Goal: Task Accomplishment & Management: Manage account settings

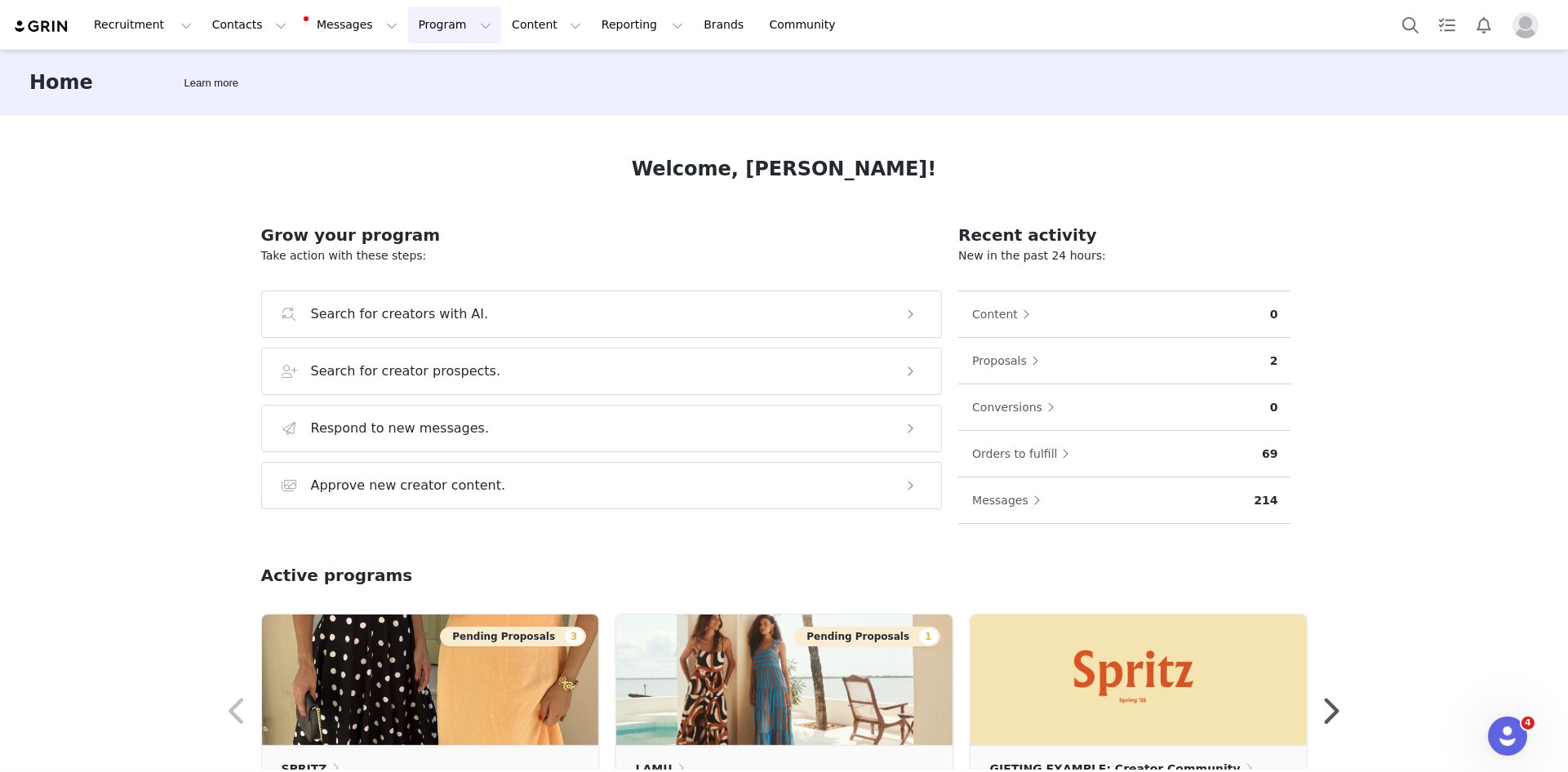
click at [424, 15] on button "Program Program" at bounding box center [454, 25] width 93 height 37
click at [465, 77] on div "Activations" at bounding box center [448, 72] width 110 height 17
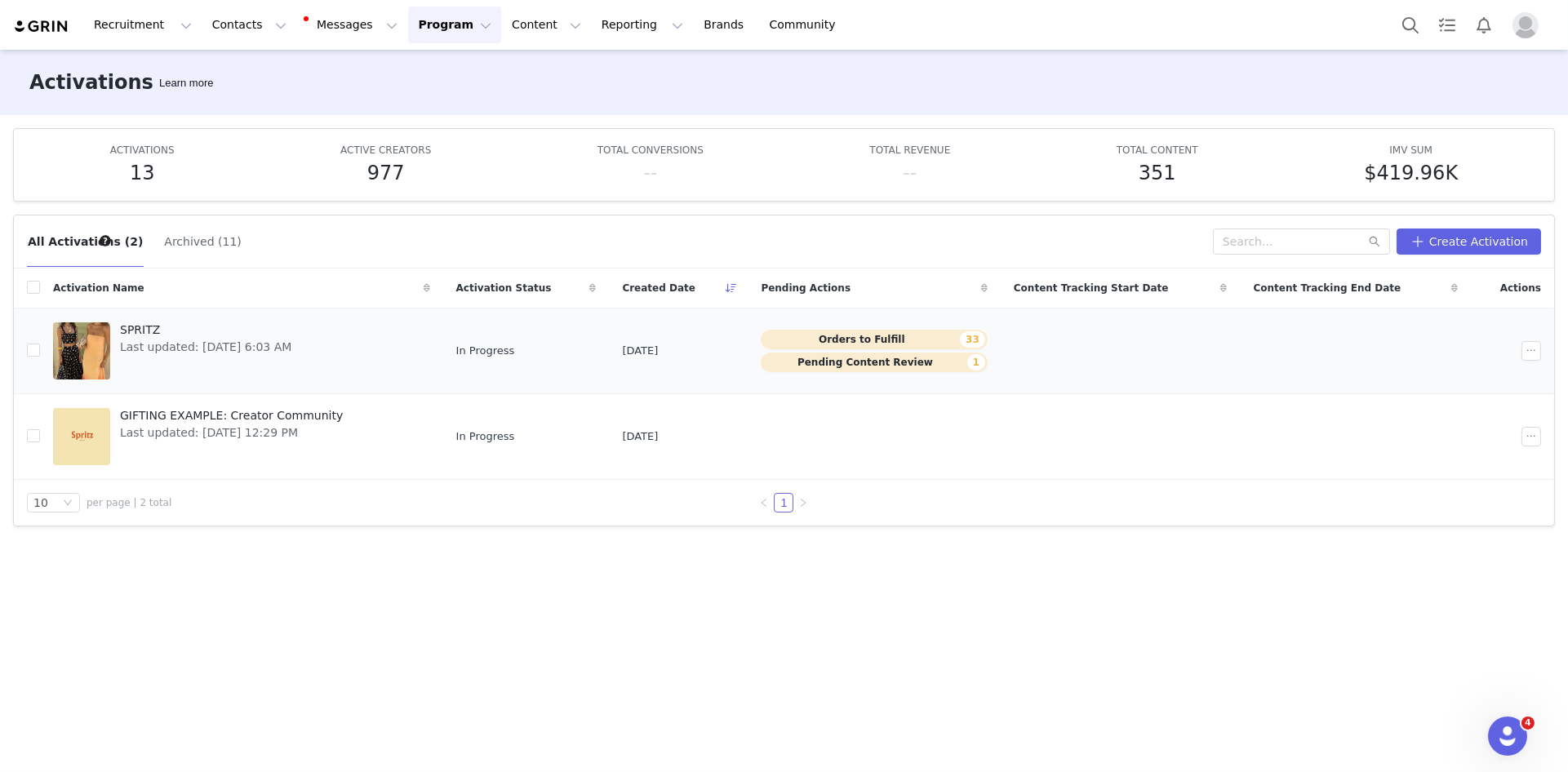
click at [140, 327] on span "SPRITZ" at bounding box center [206, 330] width 172 height 17
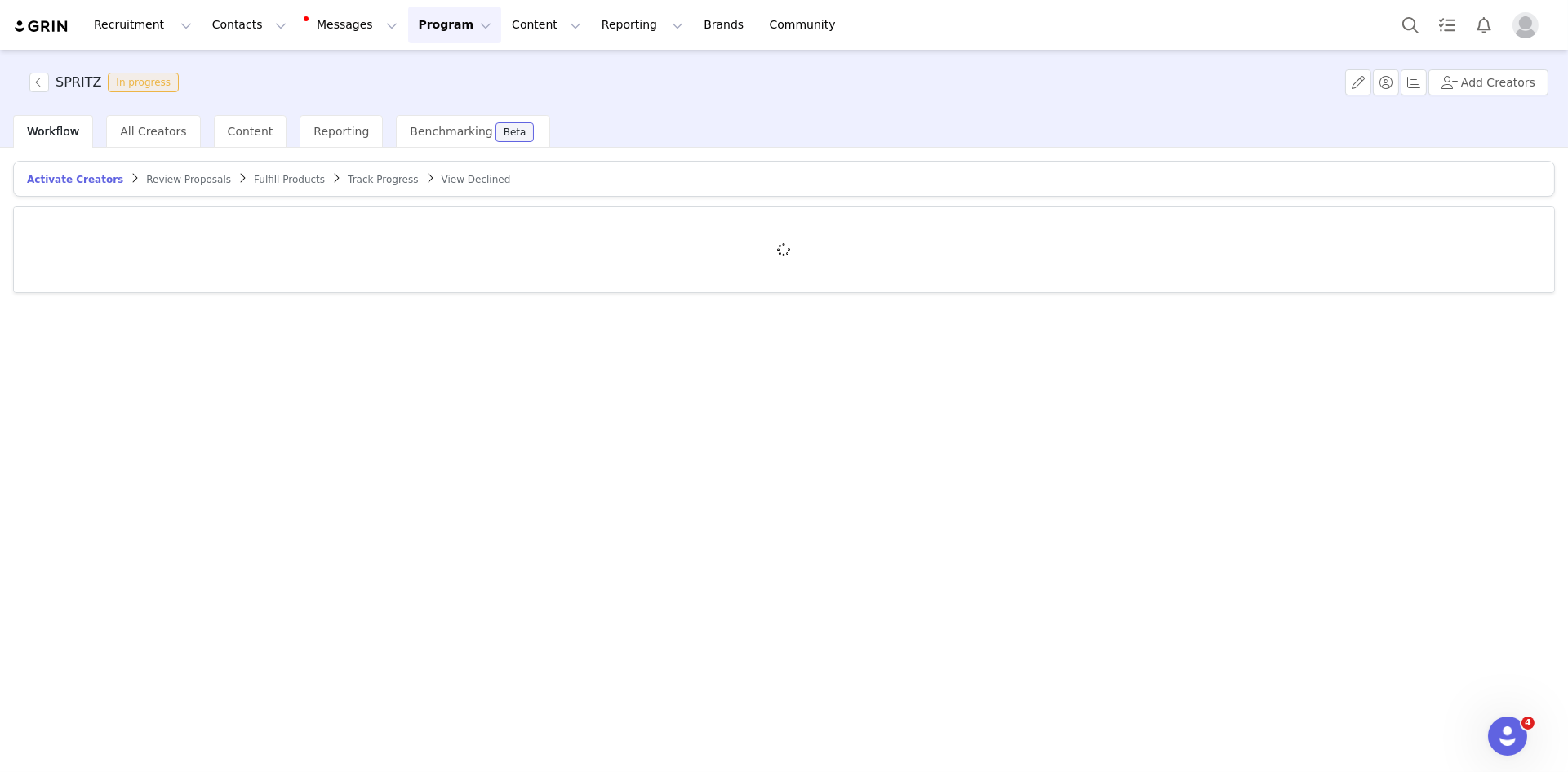
click at [160, 183] on span "Review Proposals" at bounding box center [188, 180] width 85 height 11
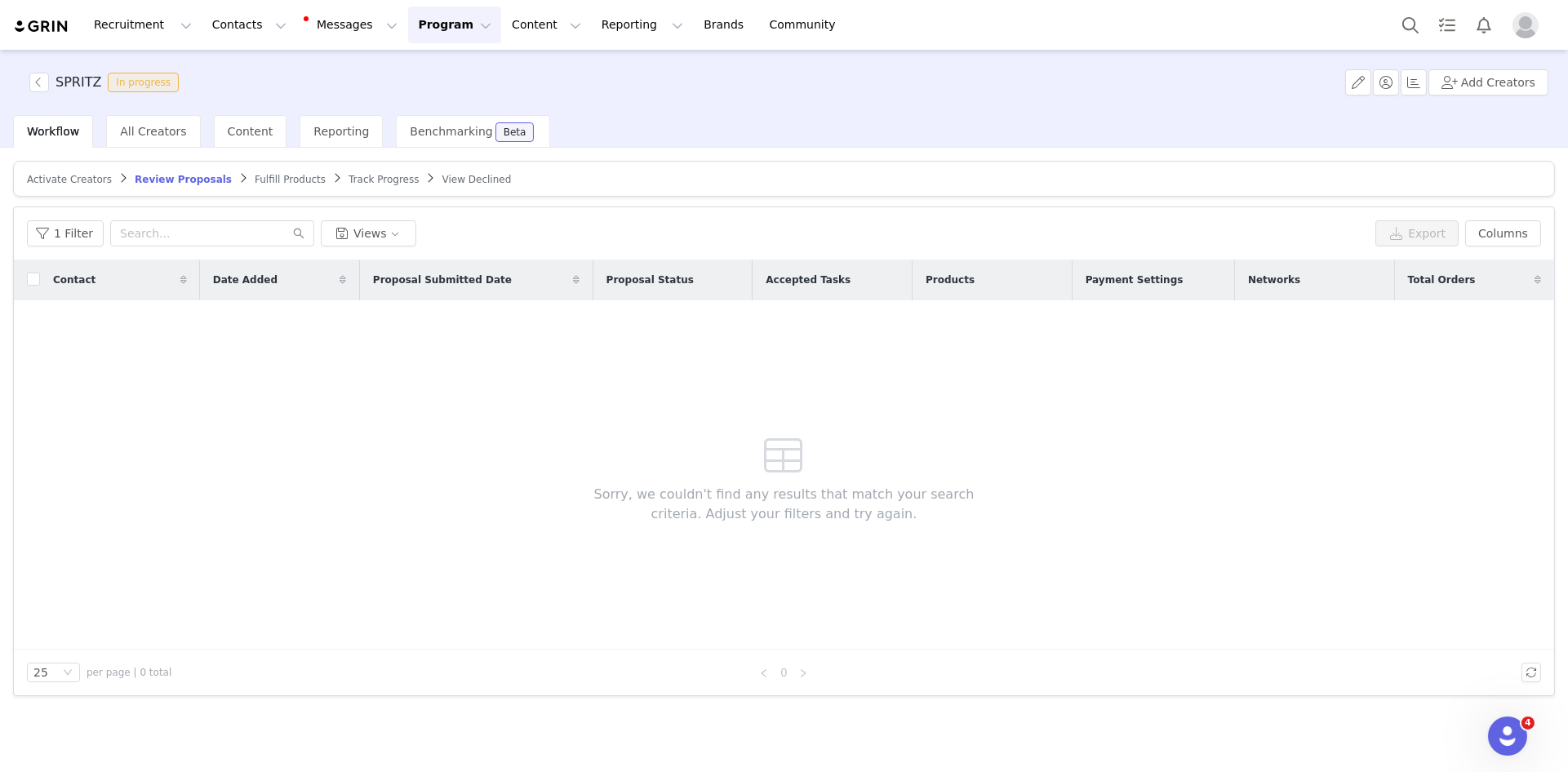
click at [261, 177] on span "Fulfill Products" at bounding box center [290, 180] width 71 height 11
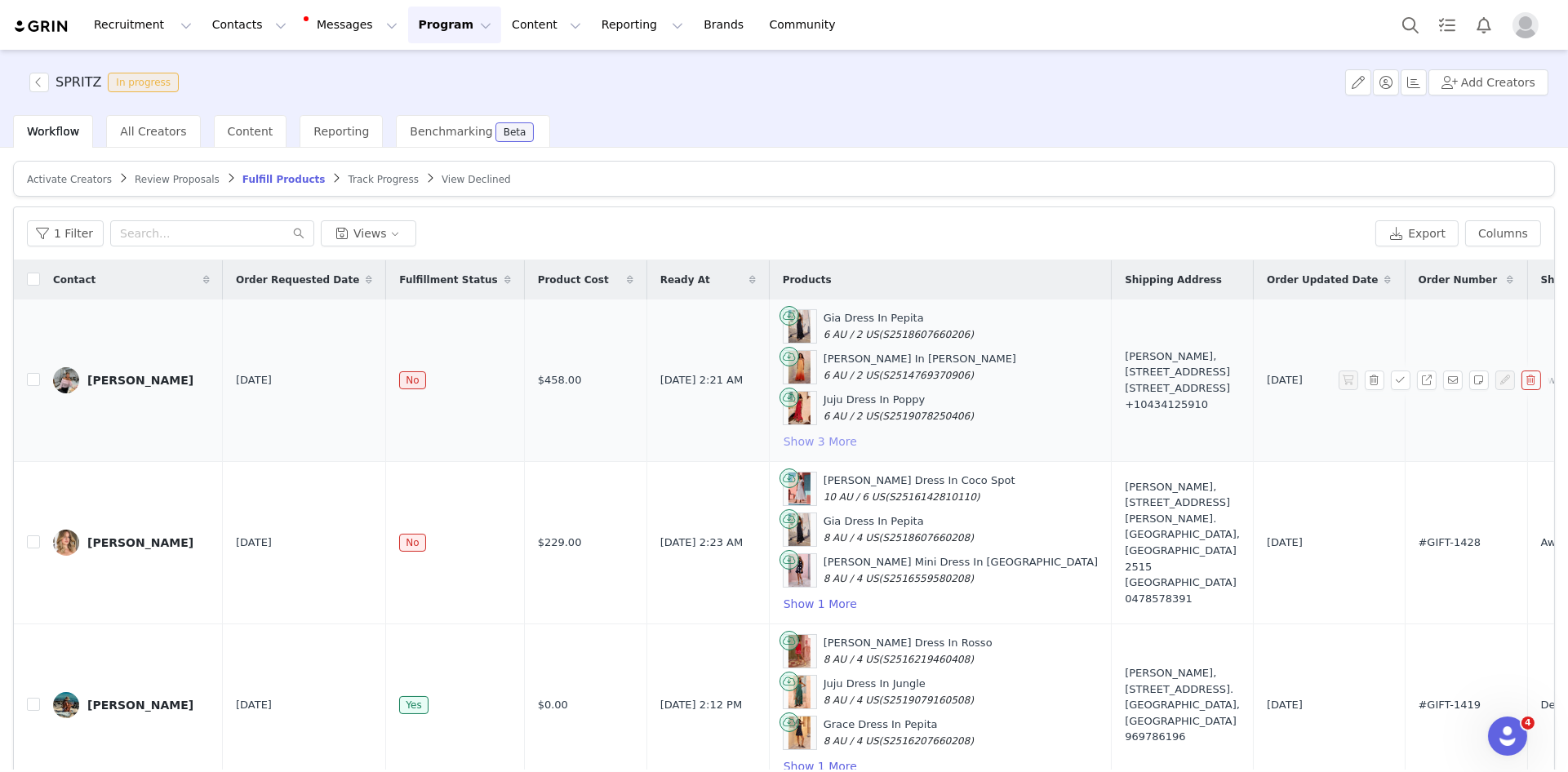
click at [797, 440] on button "Show 3 More" at bounding box center [820, 441] width 75 height 19
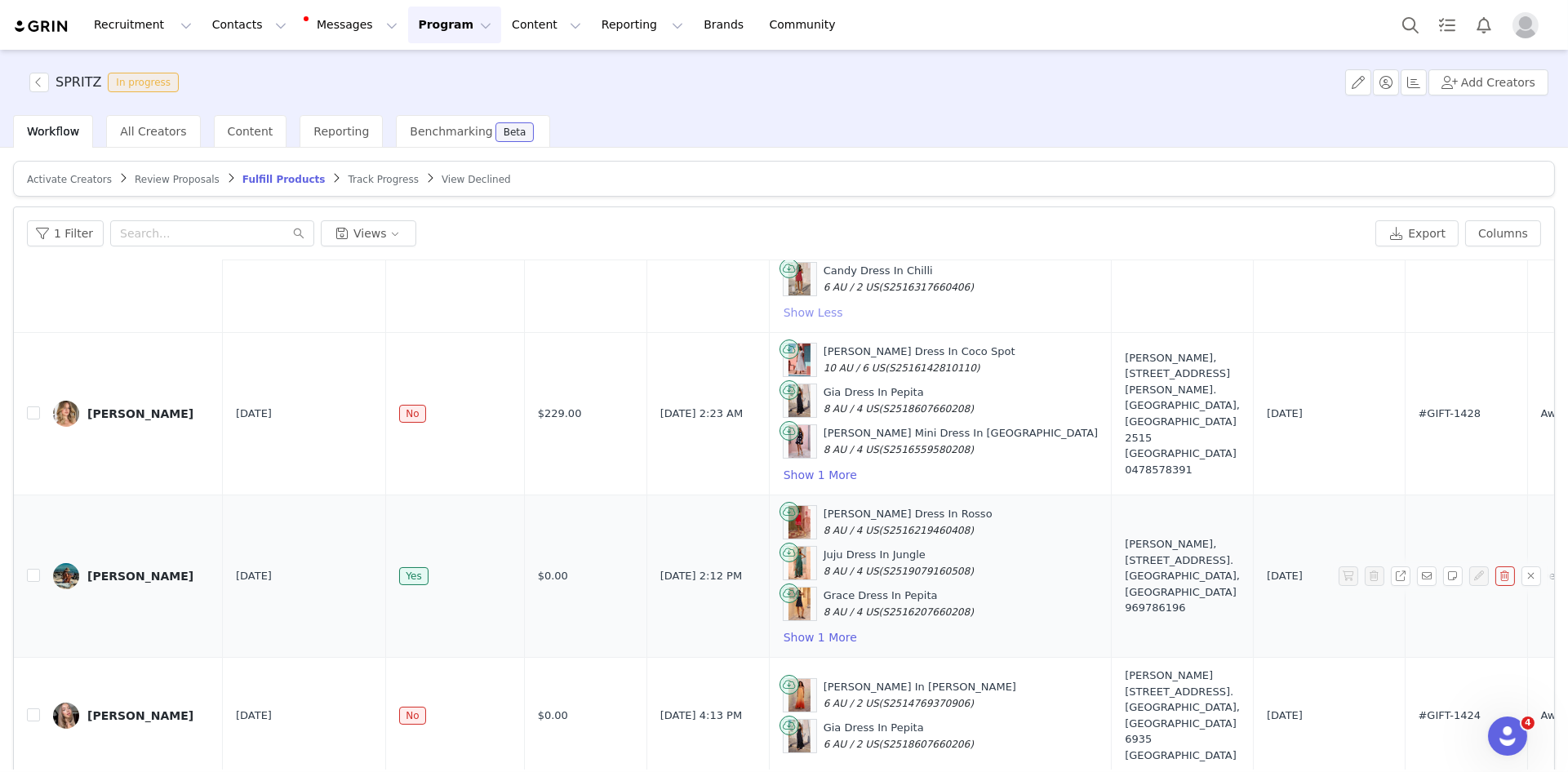
scroll to position [253, 0]
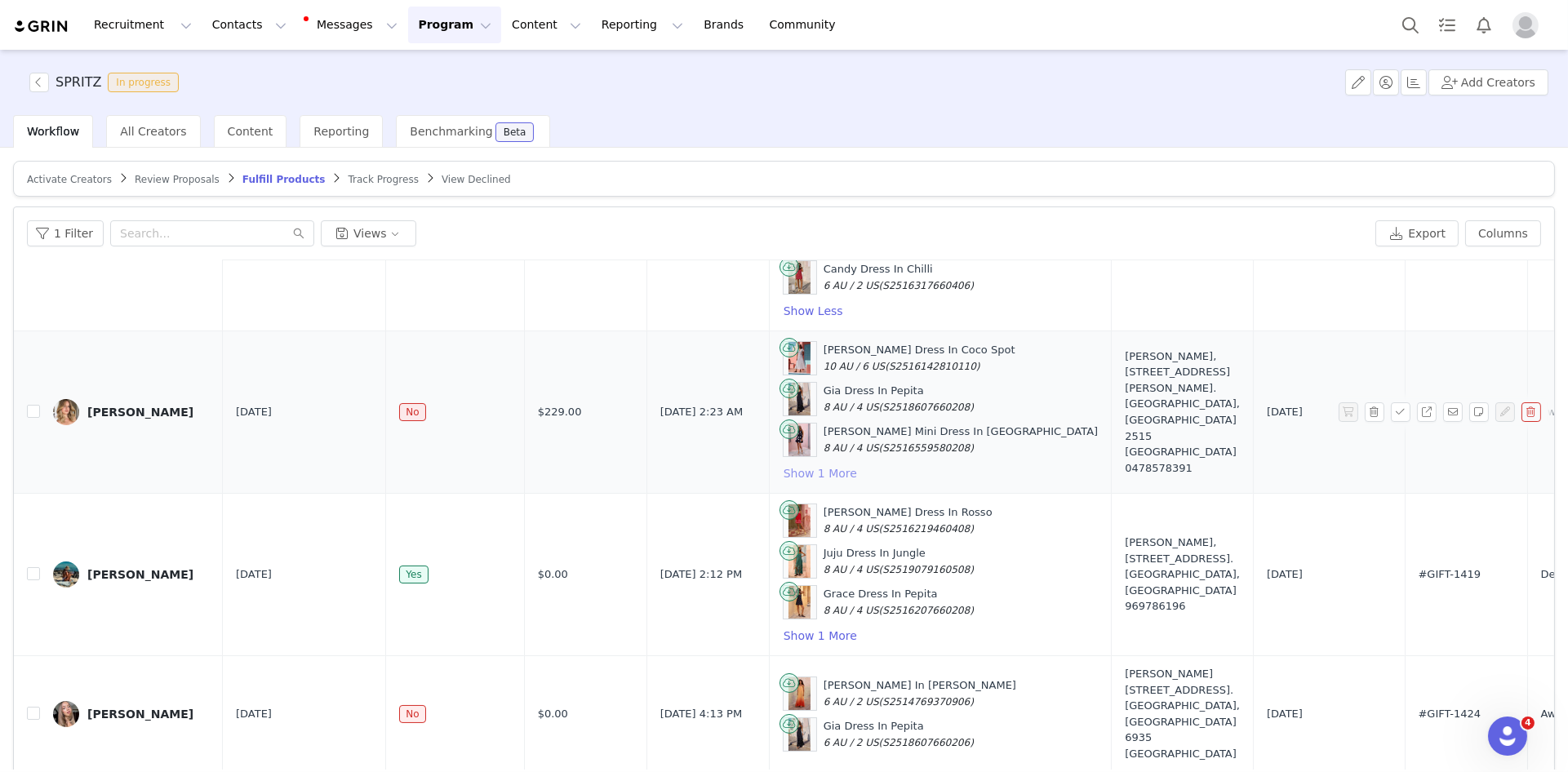
click at [815, 463] on button "Show 1 More" at bounding box center [820, 473] width 75 height 19
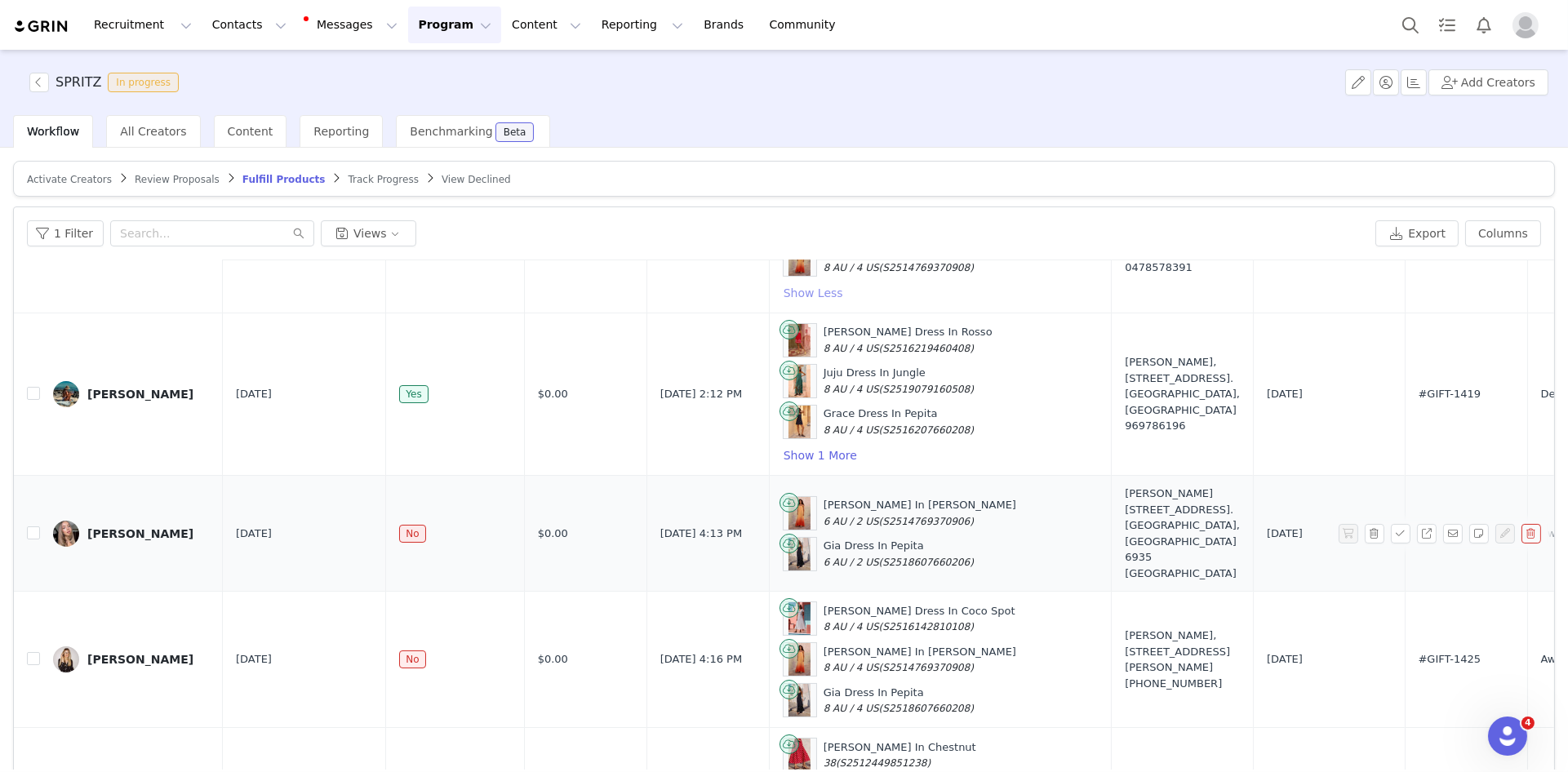
scroll to position [476, 0]
click at [795, 444] on button "Show 1 More" at bounding box center [820, 454] width 75 height 19
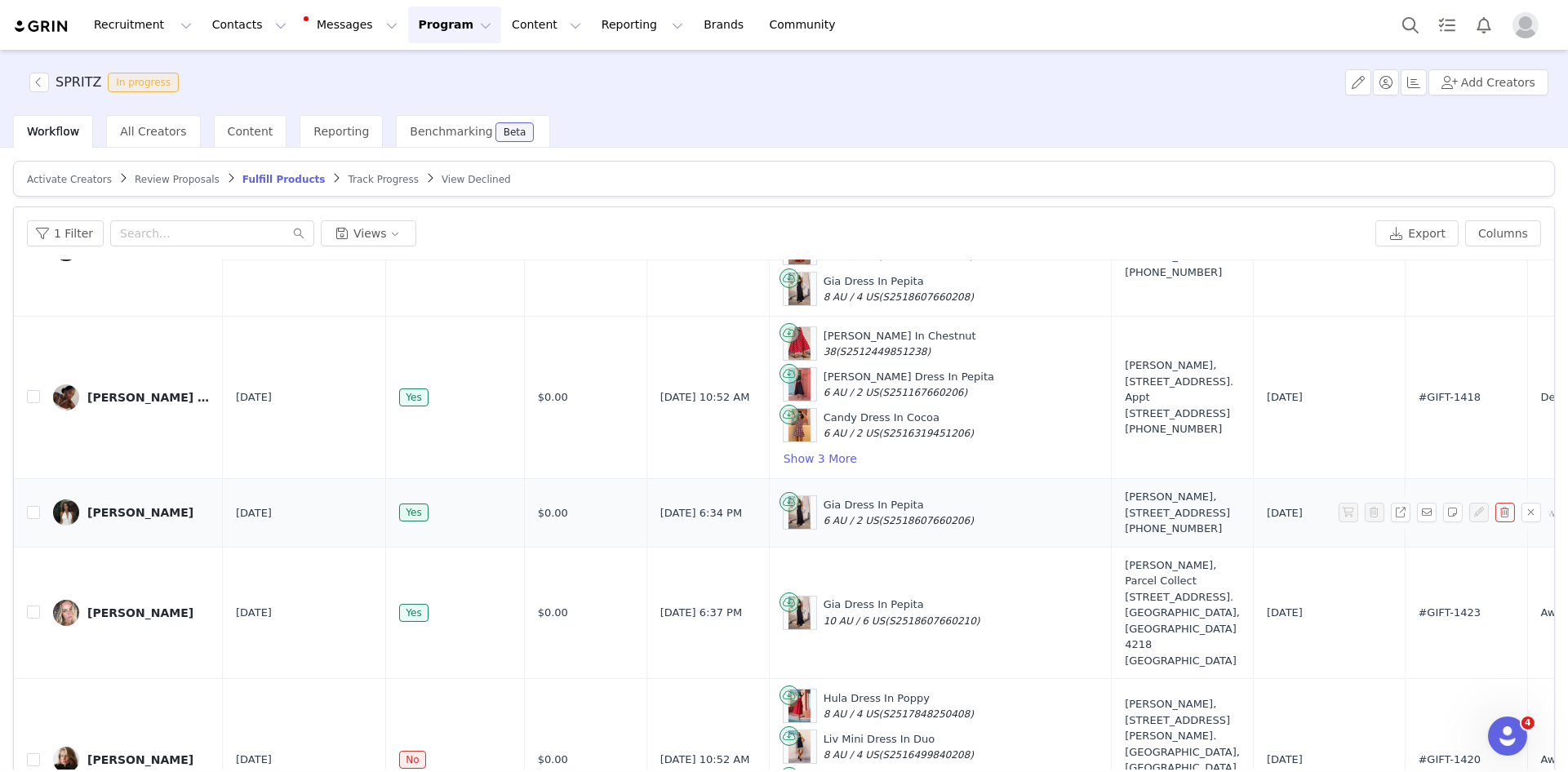
scroll to position [929, 0]
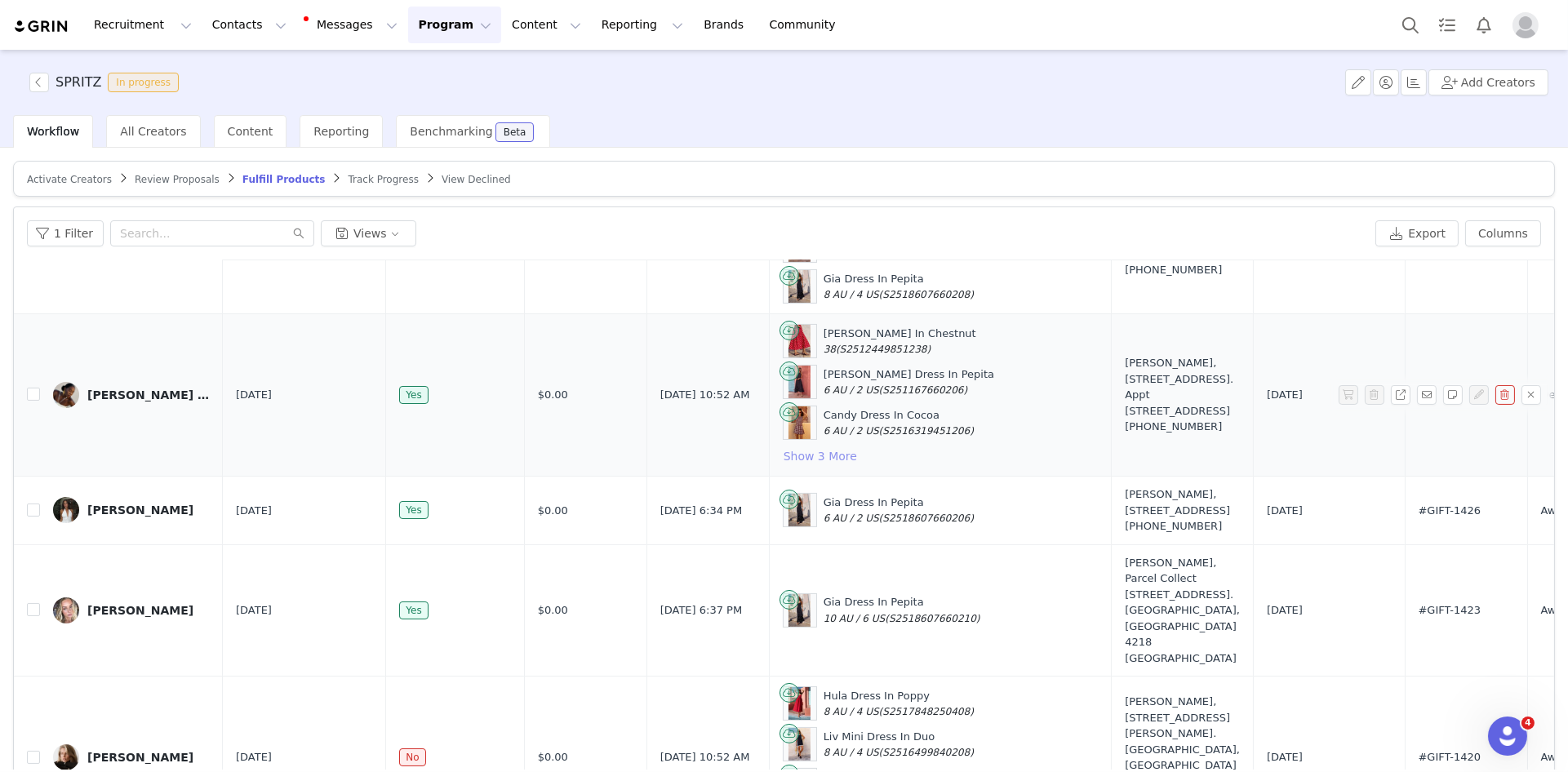
click at [784, 447] on button "Show 3 More" at bounding box center [820, 456] width 75 height 19
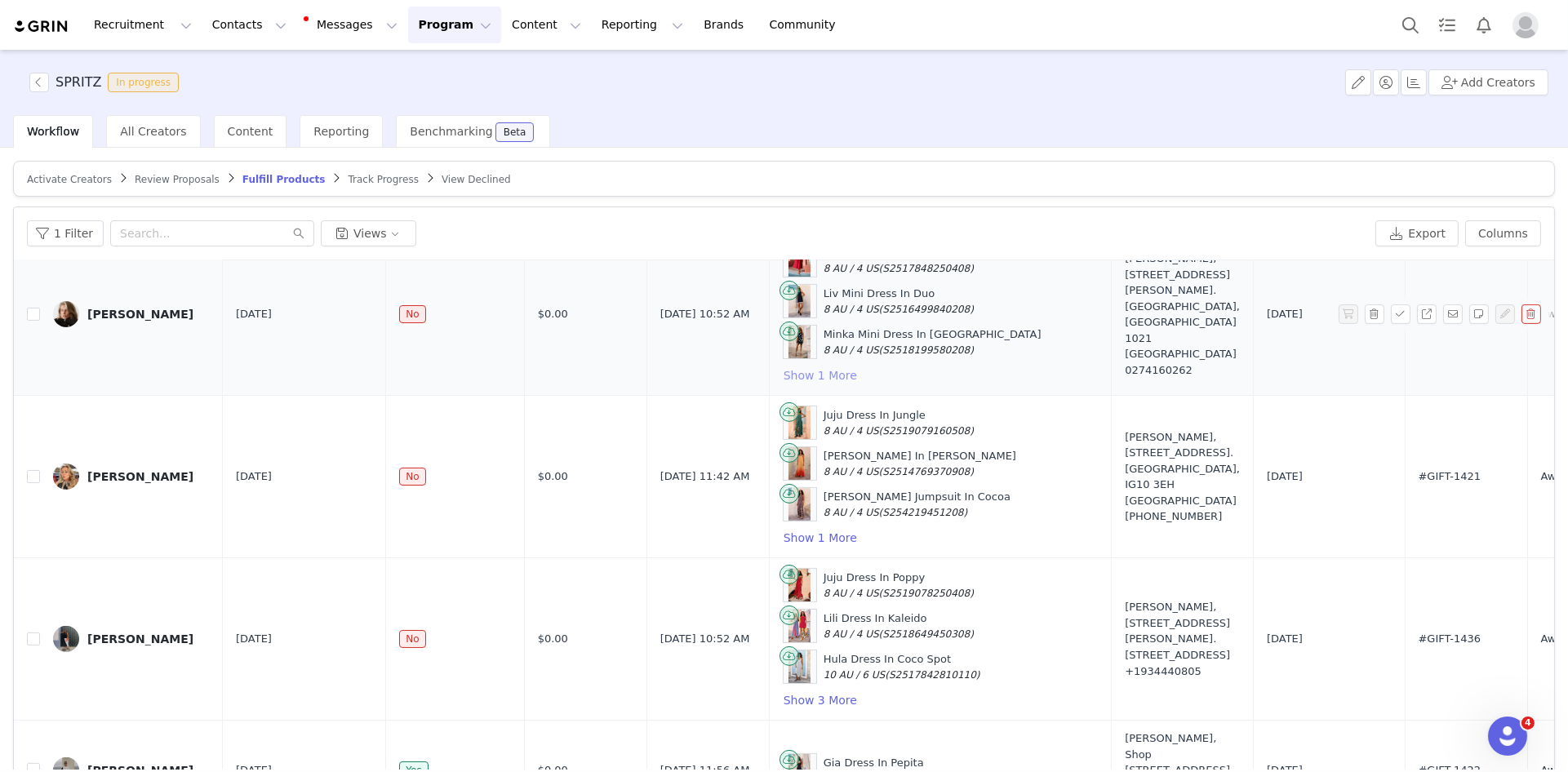
click at [798, 365] on button "Show 1 More" at bounding box center [820, 375] width 75 height 19
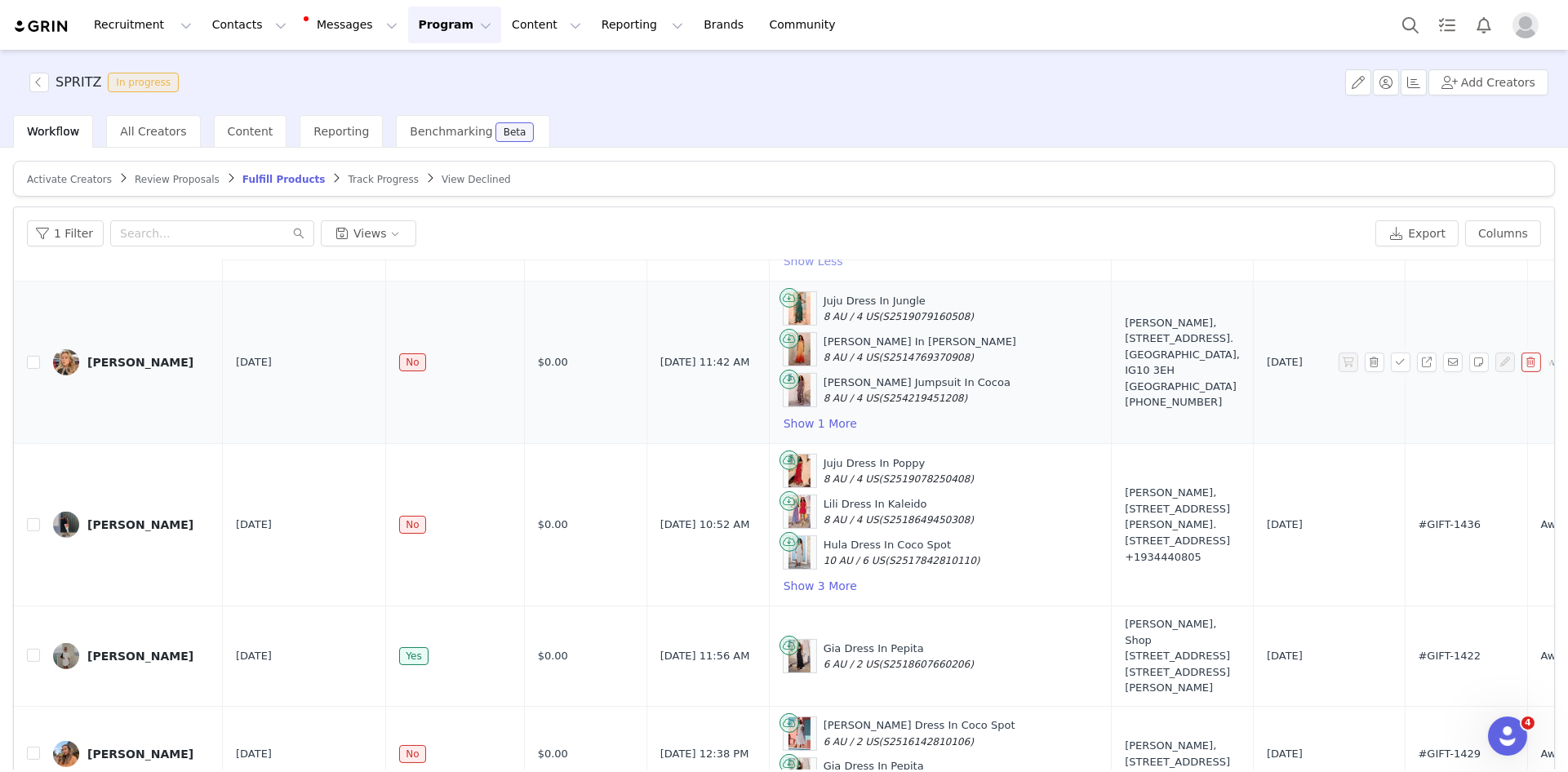
scroll to position [1652, 0]
click at [796, 411] on button "Show 1 More" at bounding box center [820, 421] width 75 height 19
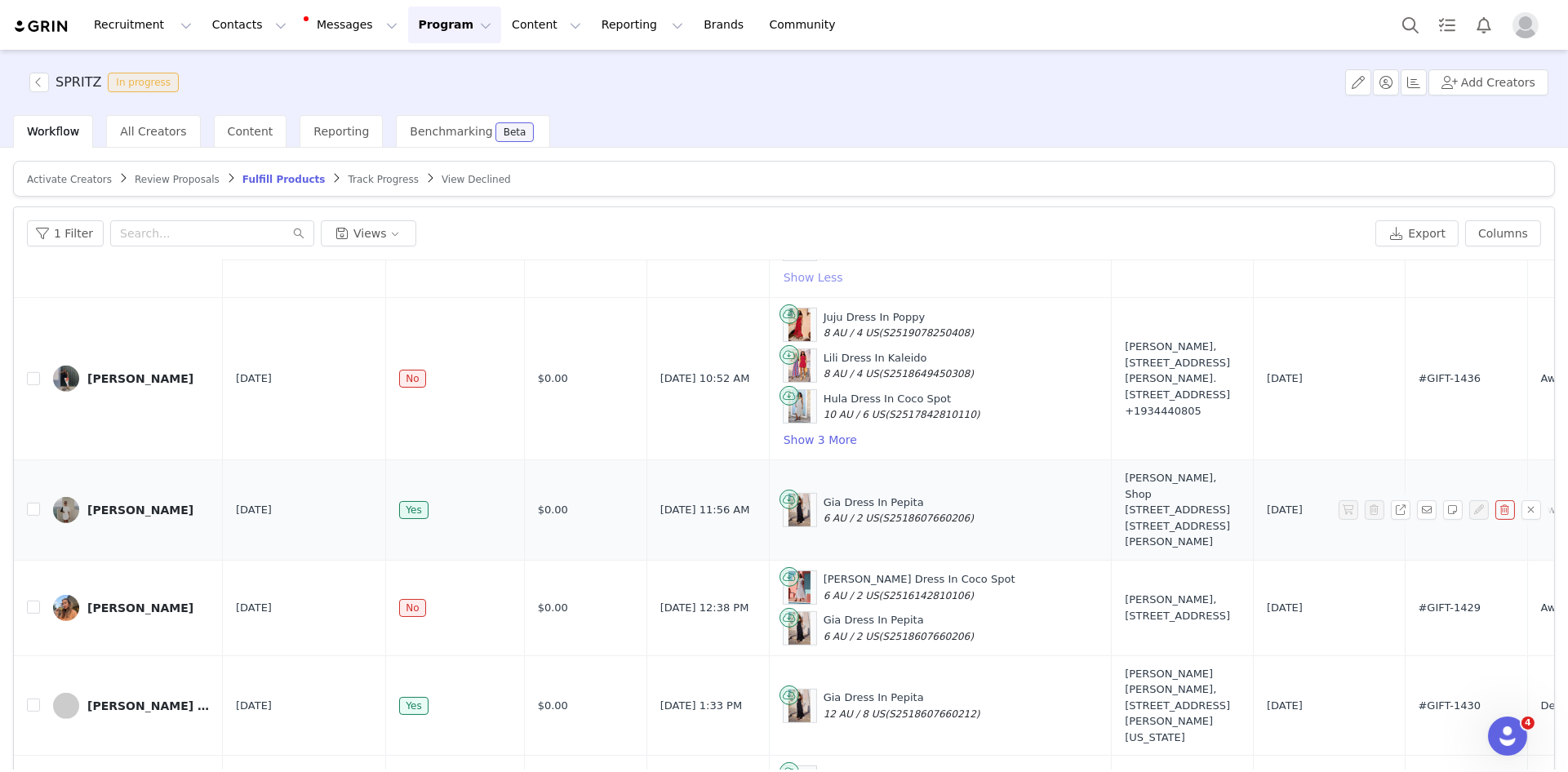
scroll to position [1833, 0]
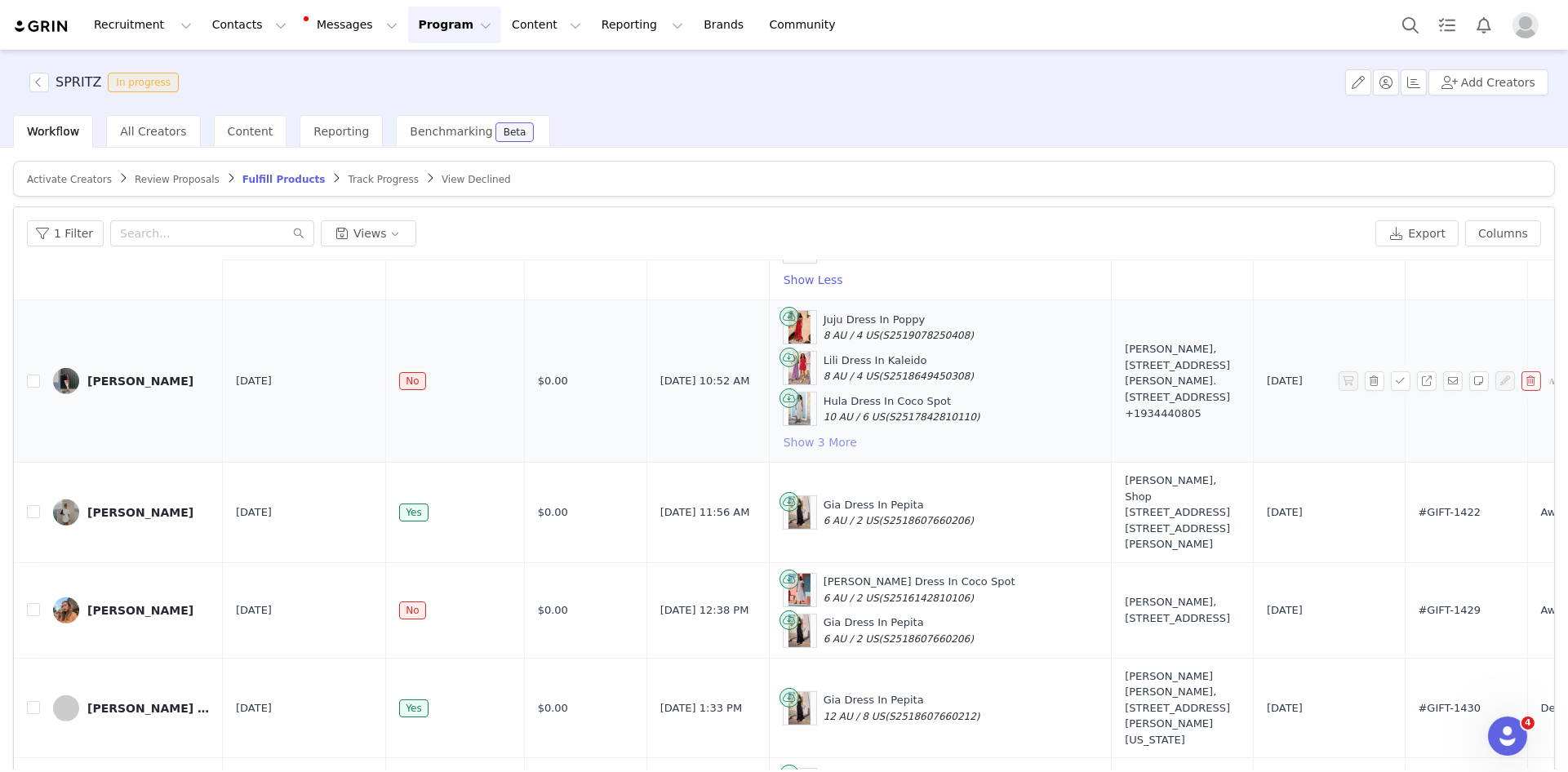
click at [787, 432] on button "Show 3 More" at bounding box center [820, 442] width 75 height 19
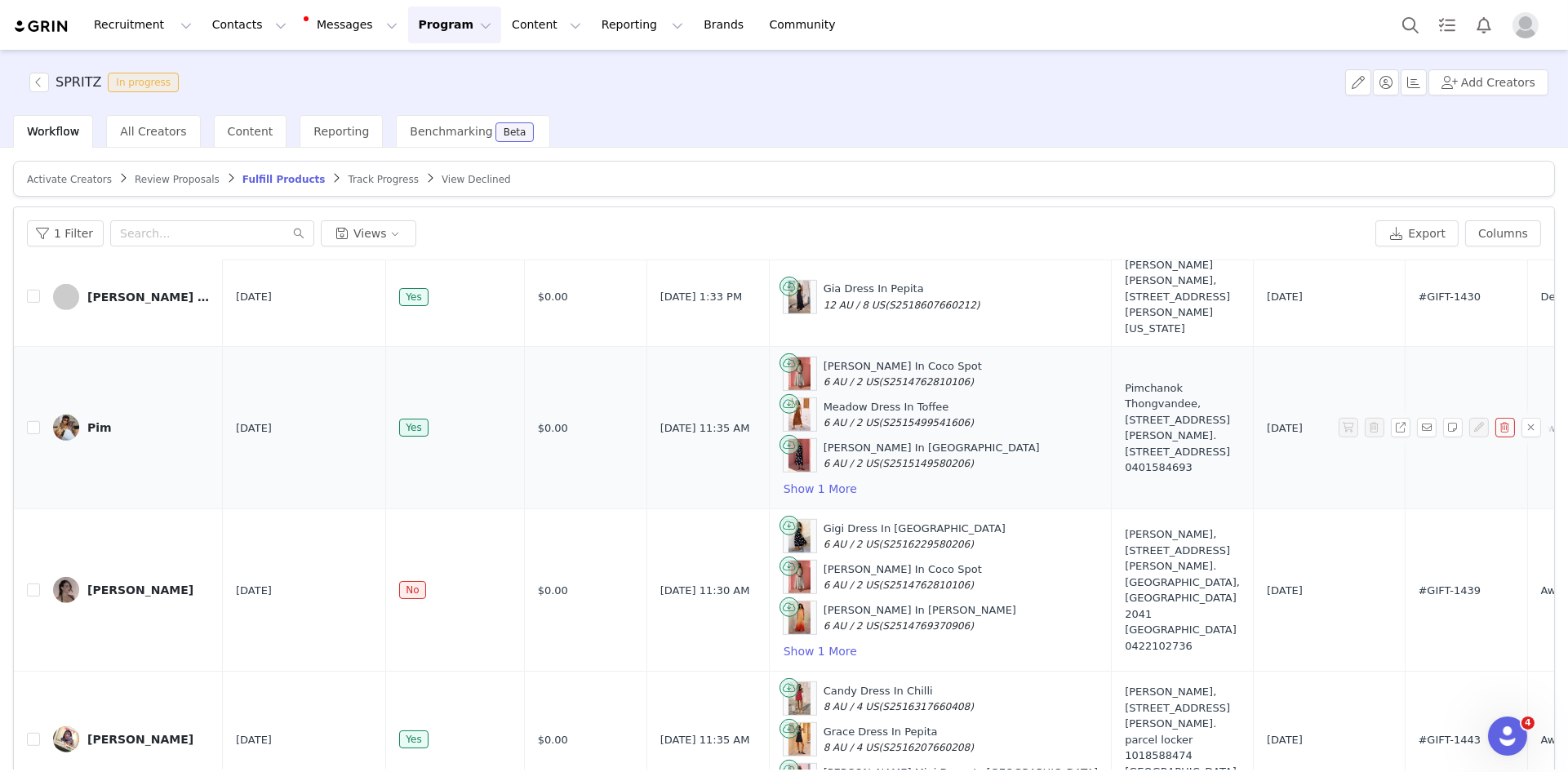
scroll to position [2378, 0]
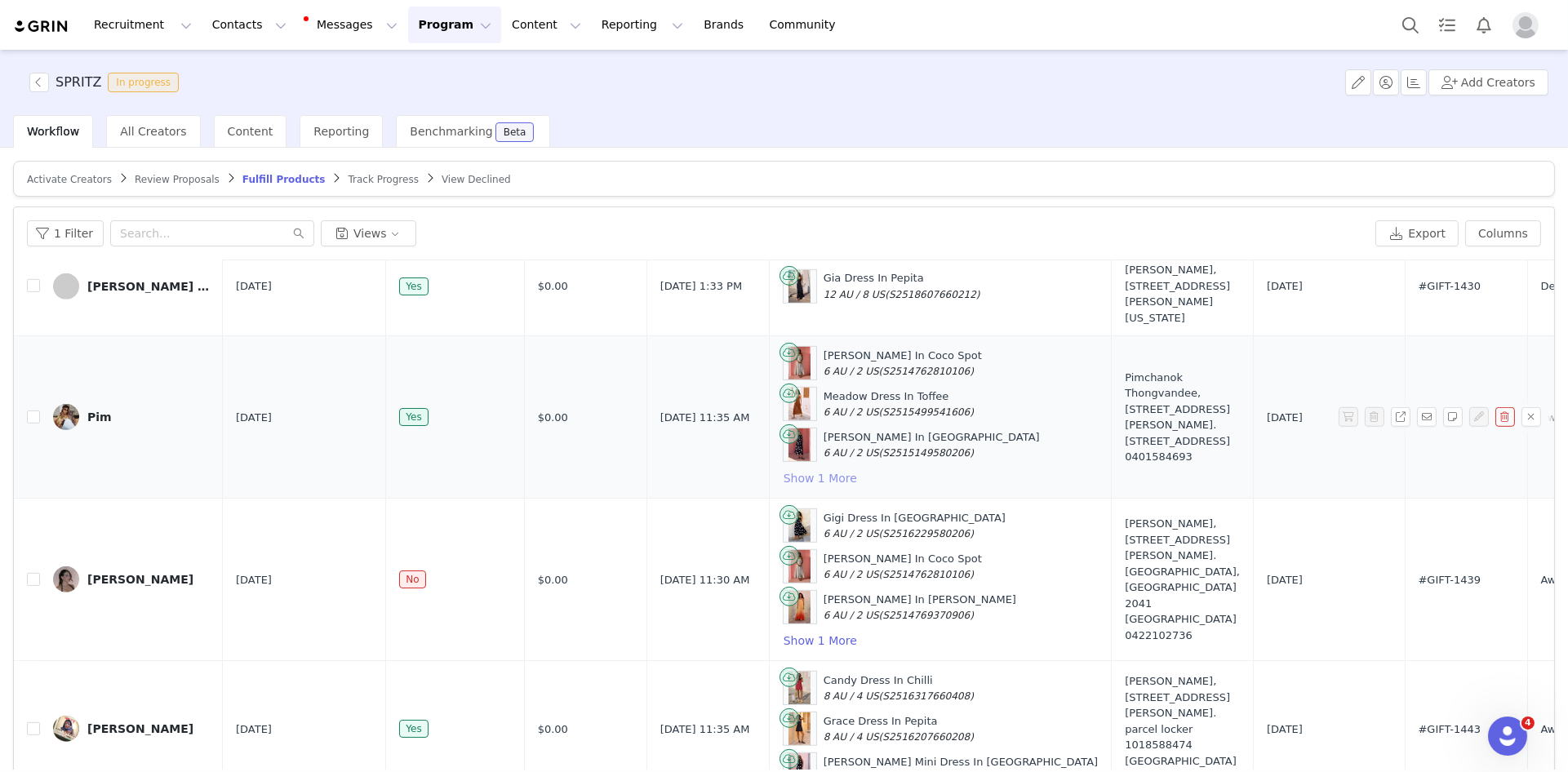
click at [798, 488] on button "Show 1 More" at bounding box center [820, 478] width 75 height 19
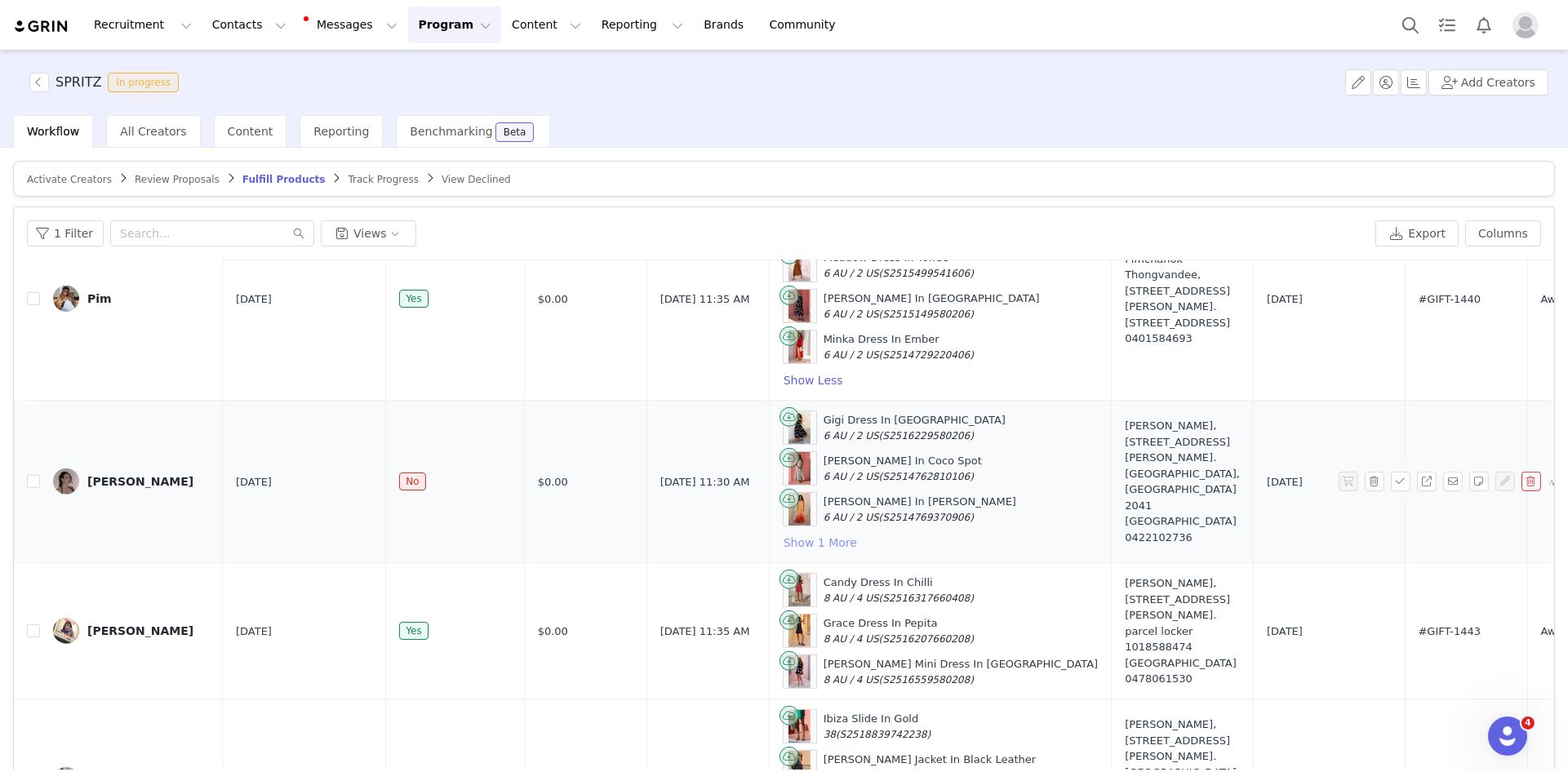
click at [803, 553] on button "Show 1 More" at bounding box center [820, 543] width 75 height 19
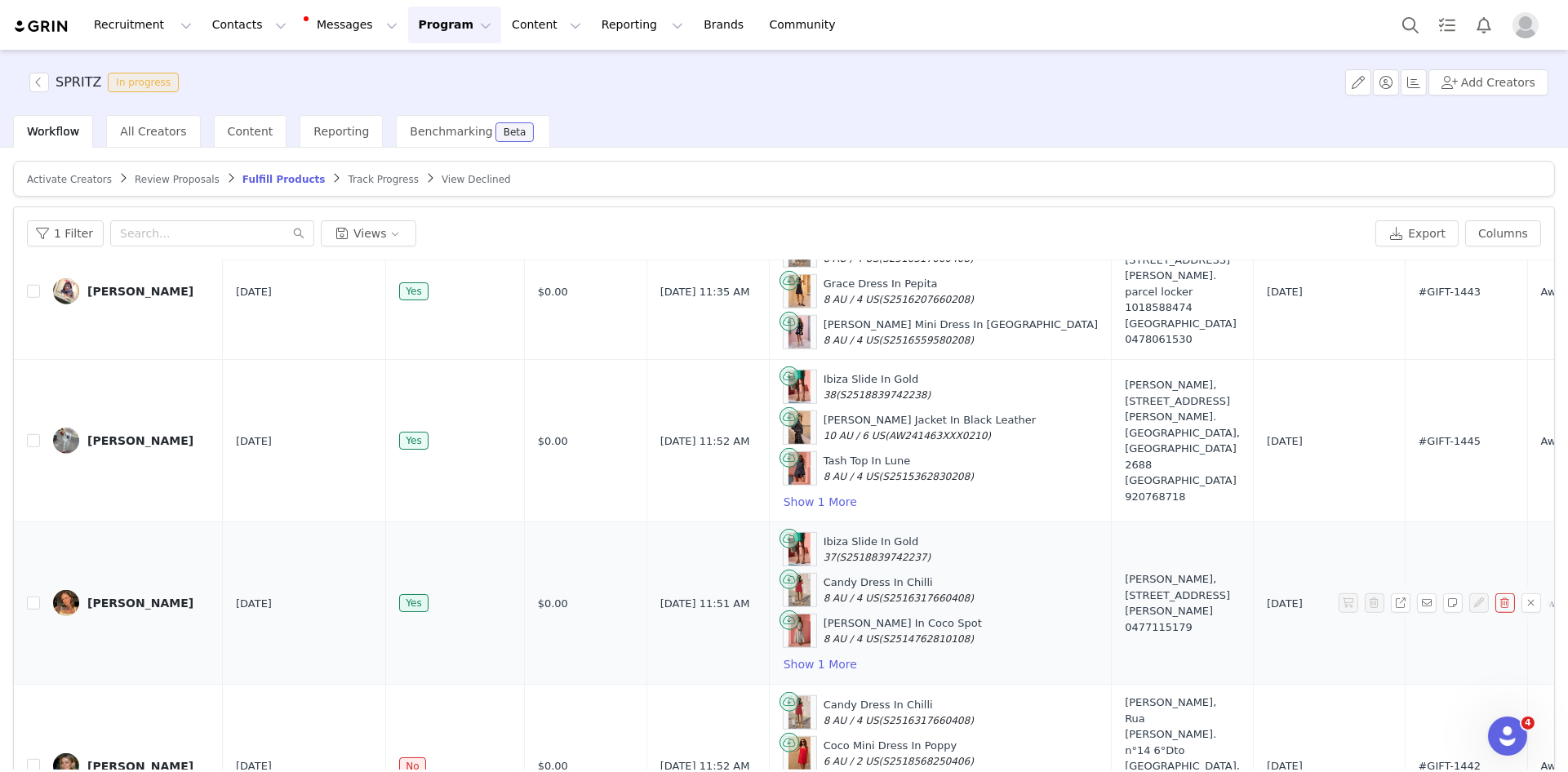
scroll to position [2877, 0]
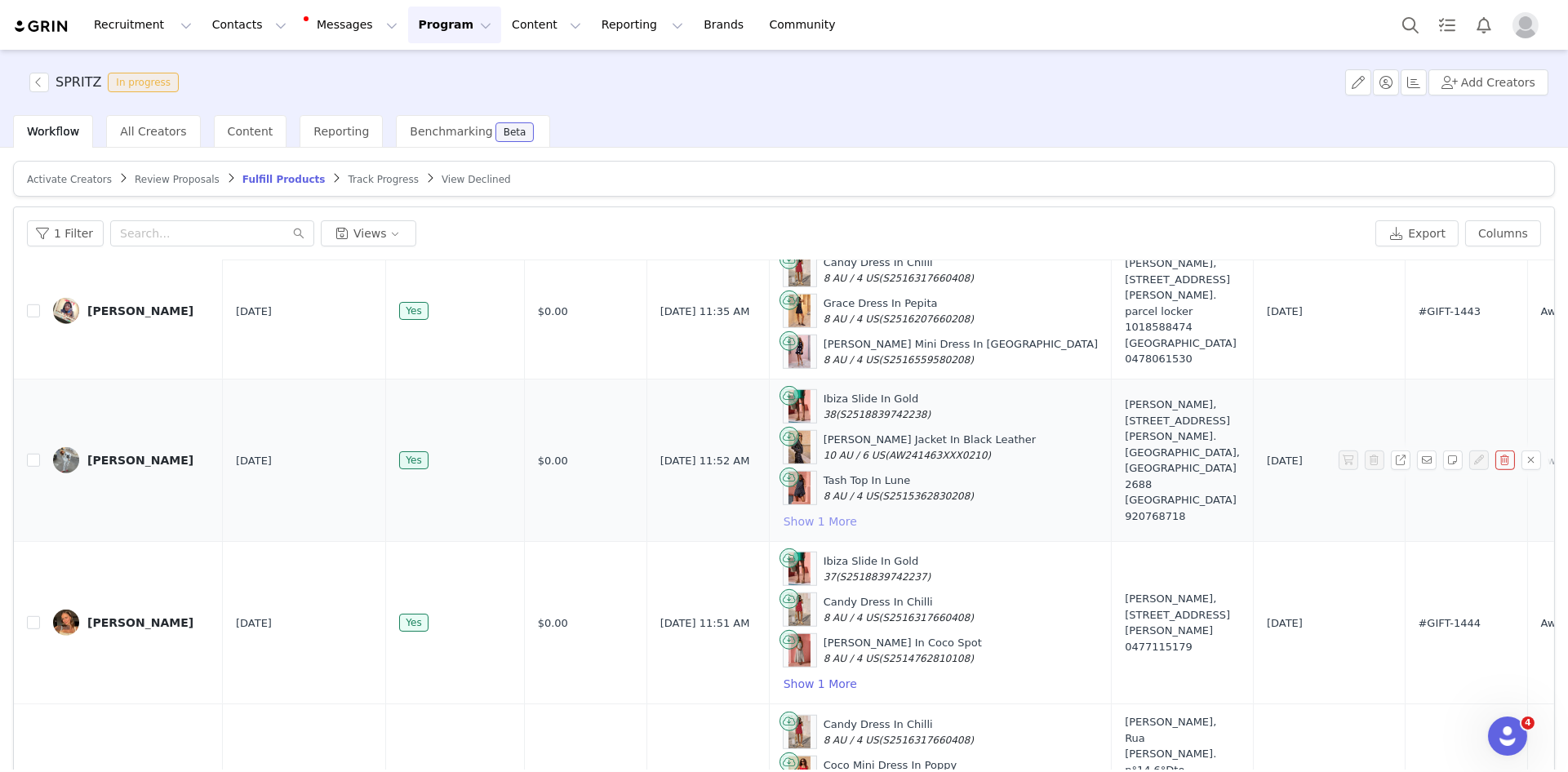
click at [791, 525] on button "Show 1 More" at bounding box center [820, 522] width 75 height 19
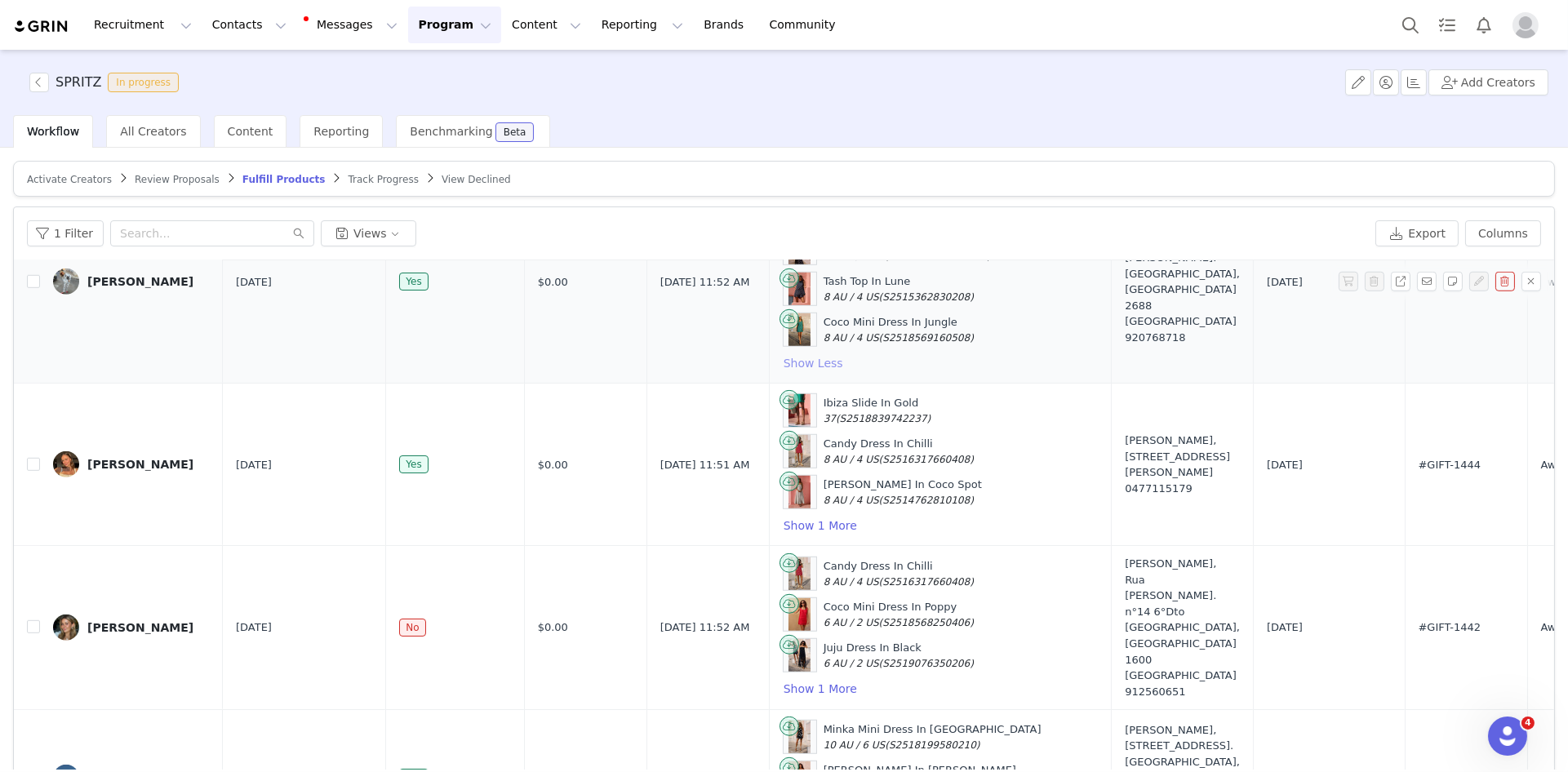
scroll to position [3078, 0]
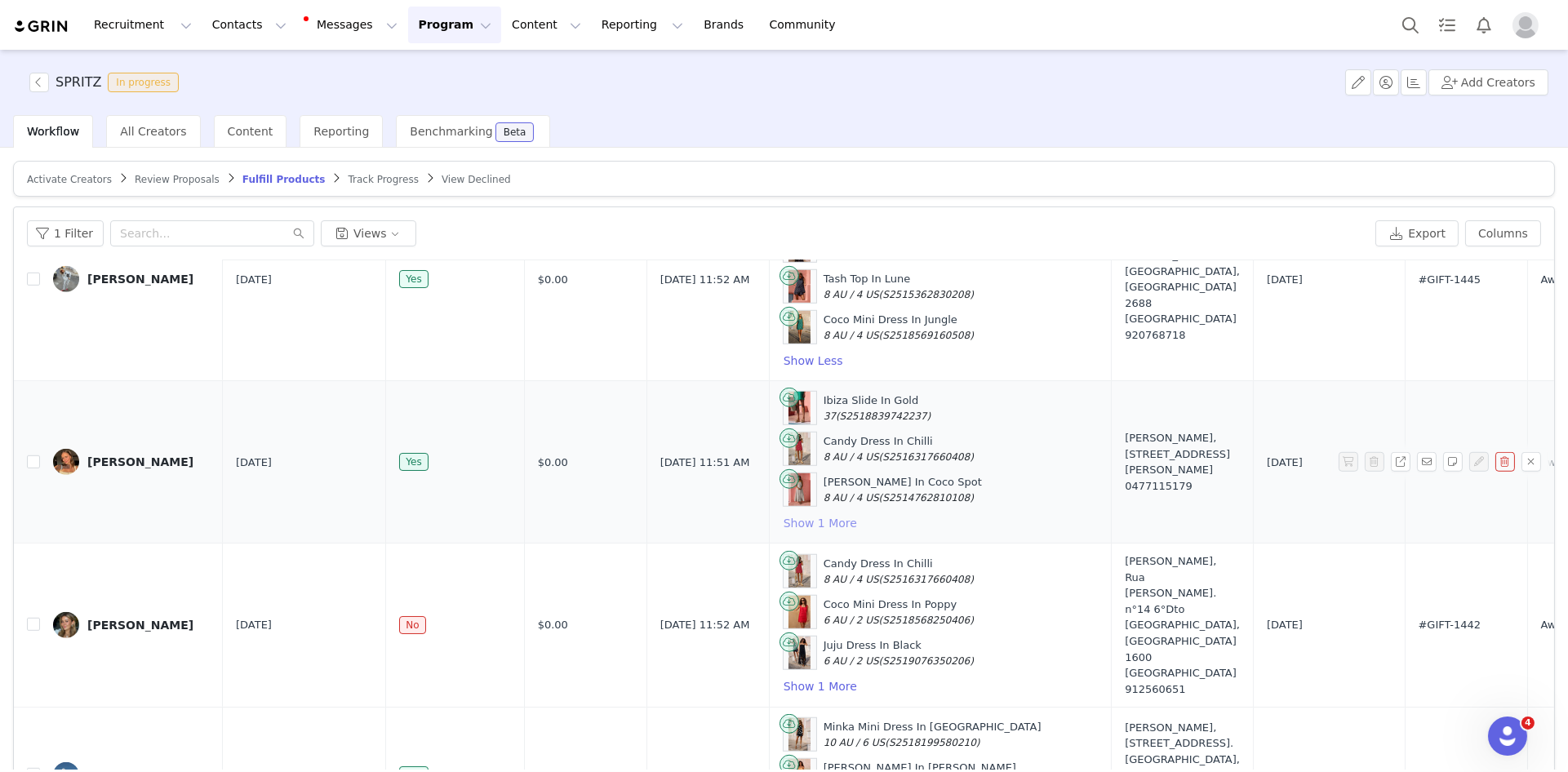
click at [808, 525] on button "Show 1 More" at bounding box center [820, 523] width 75 height 19
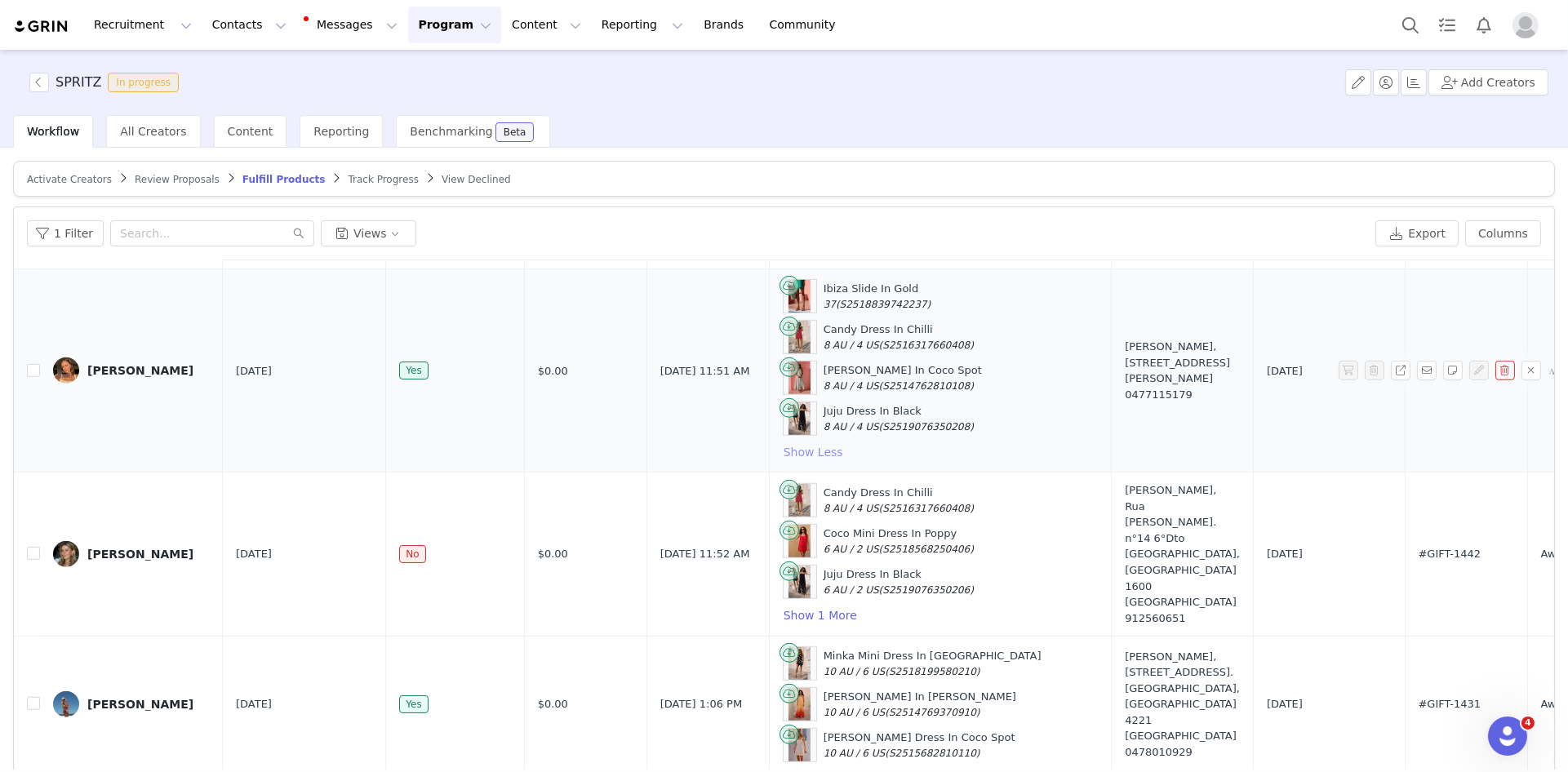
scroll to position [3192, 0]
click at [150, 371] on div "[PERSON_NAME]" at bounding box center [141, 369] width 106 height 13
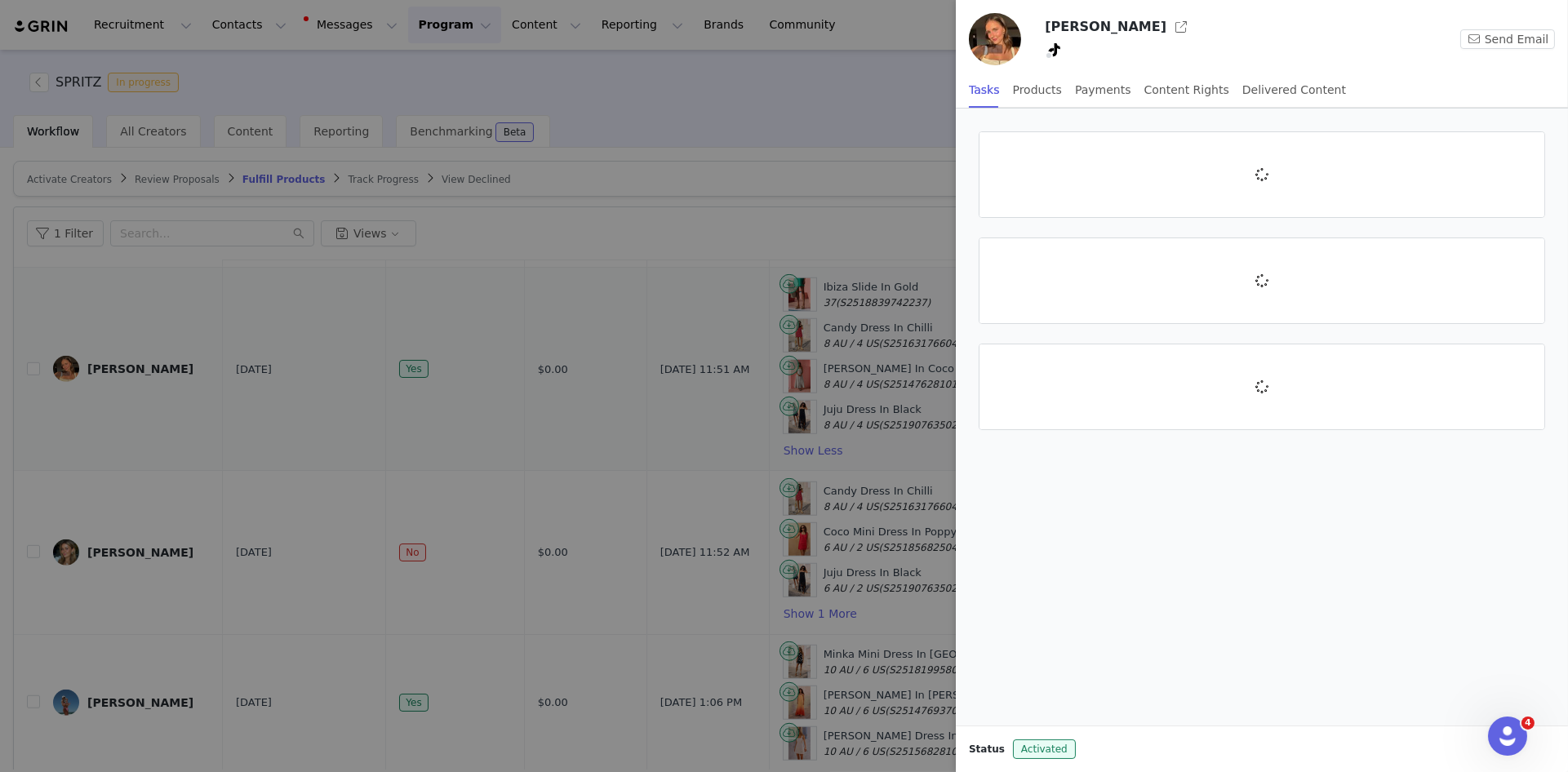
click at [63, 369] on div at bounding box center [784, 386] width 1568 height 772
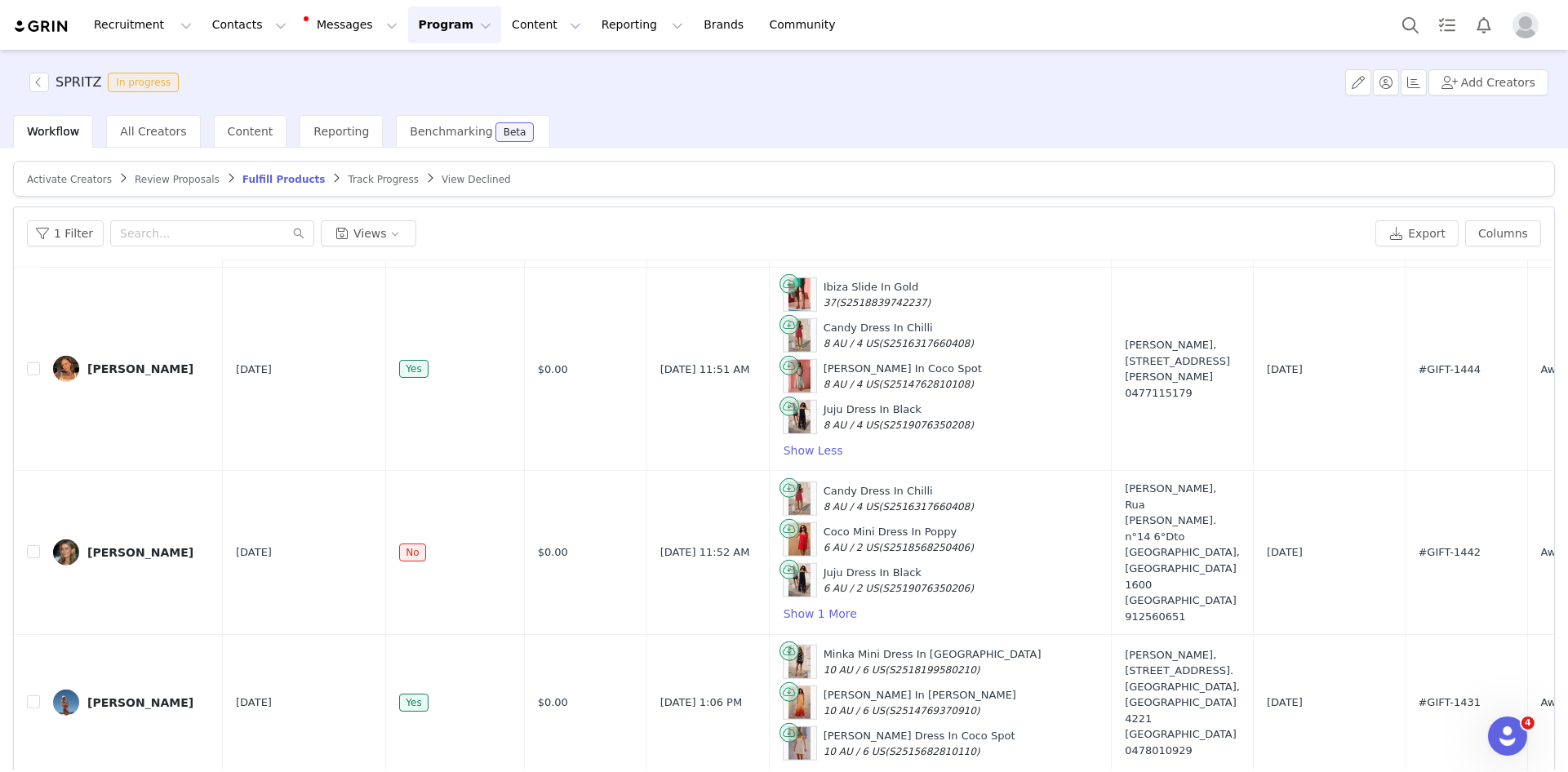
click at [63, 369] on img at bounding box center [66, 369] width 27 height 27
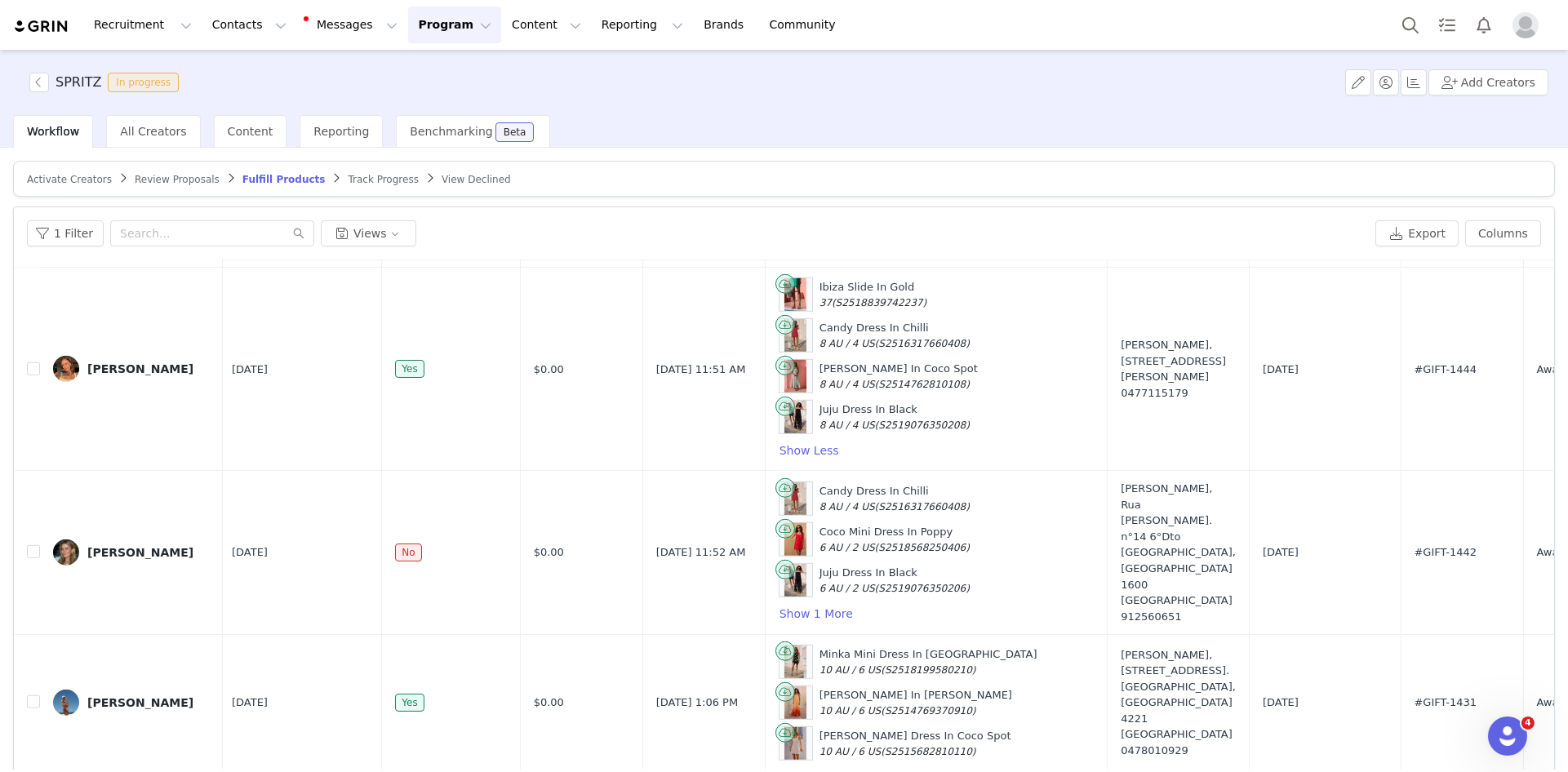
scroll to position [3192, 1]
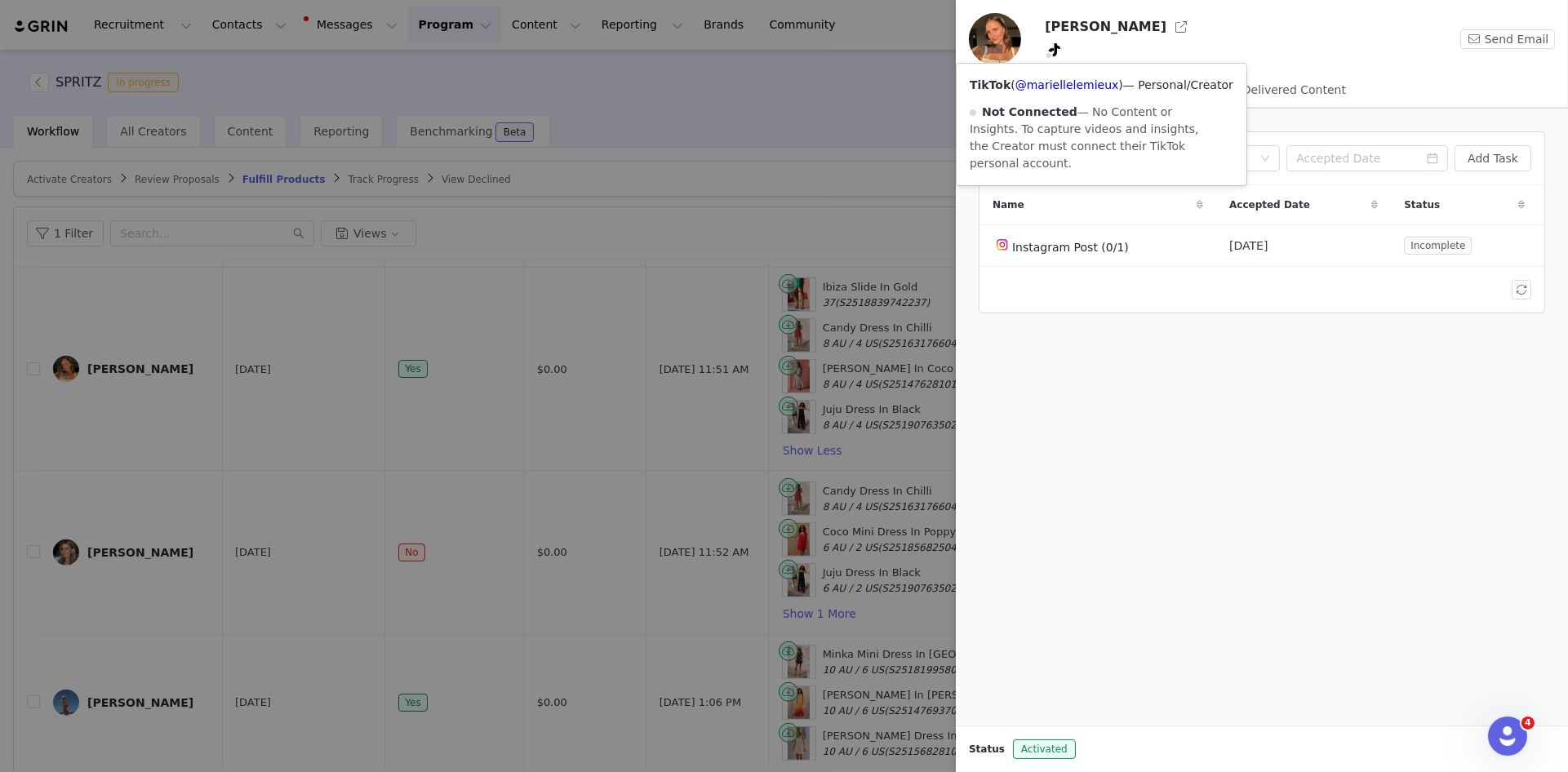
click at [834, 213] on div at bounding box center [784, 386] width 1568 height 772
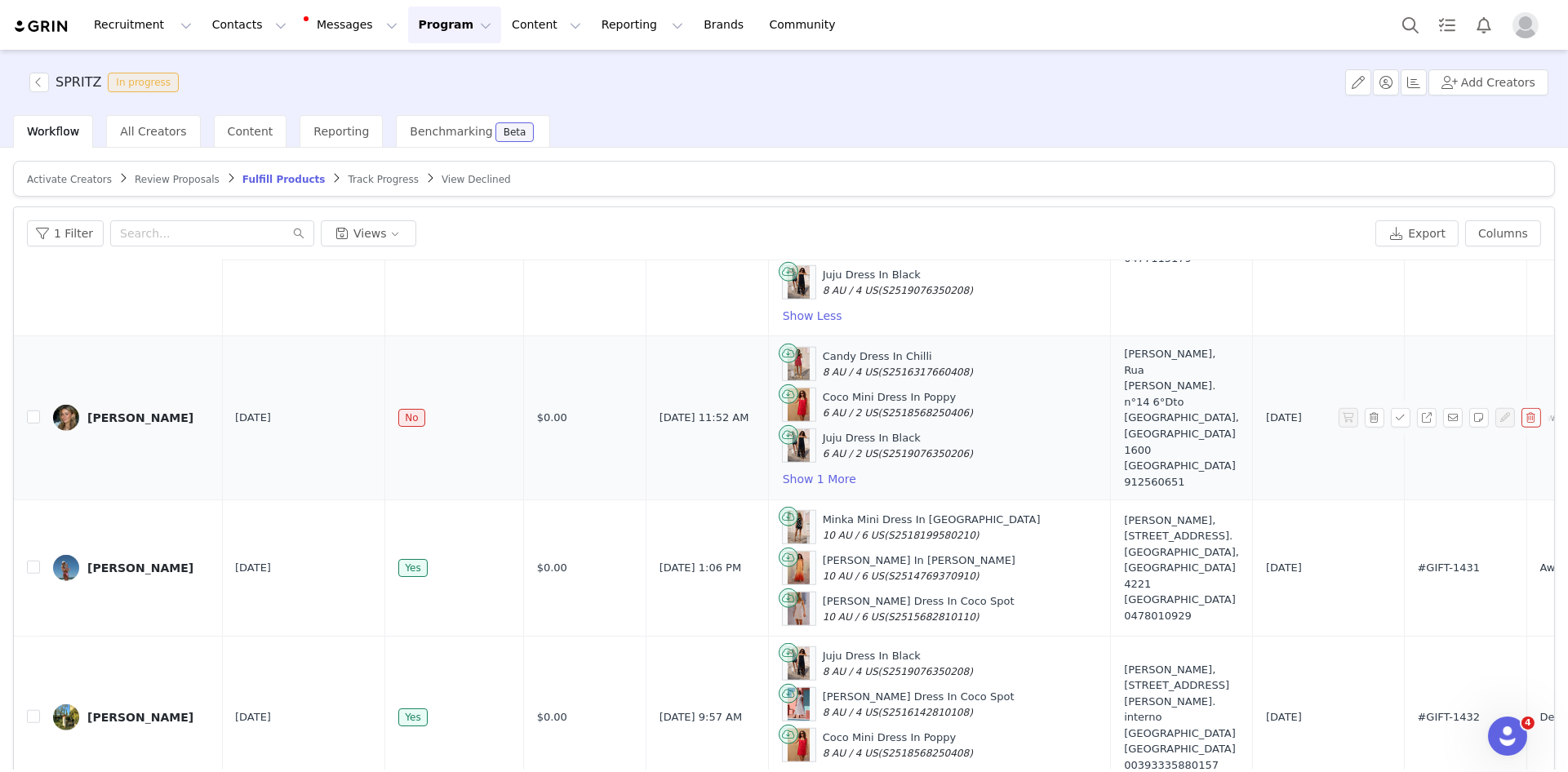
scroll to position [3341, 1]
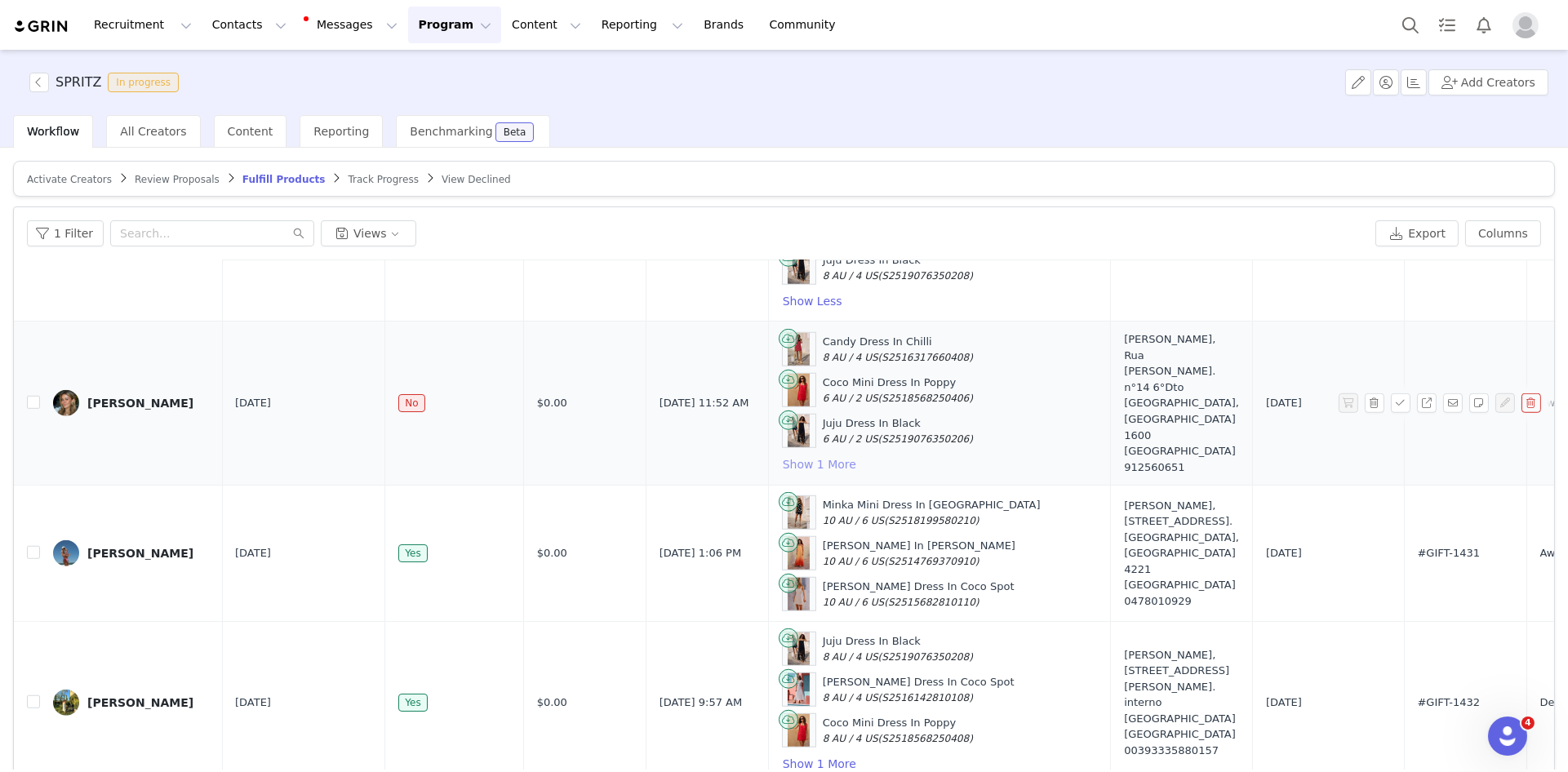
click at [800, 462] on button "Show 1 More" at bounding box center [819, 464] width 75 height 19
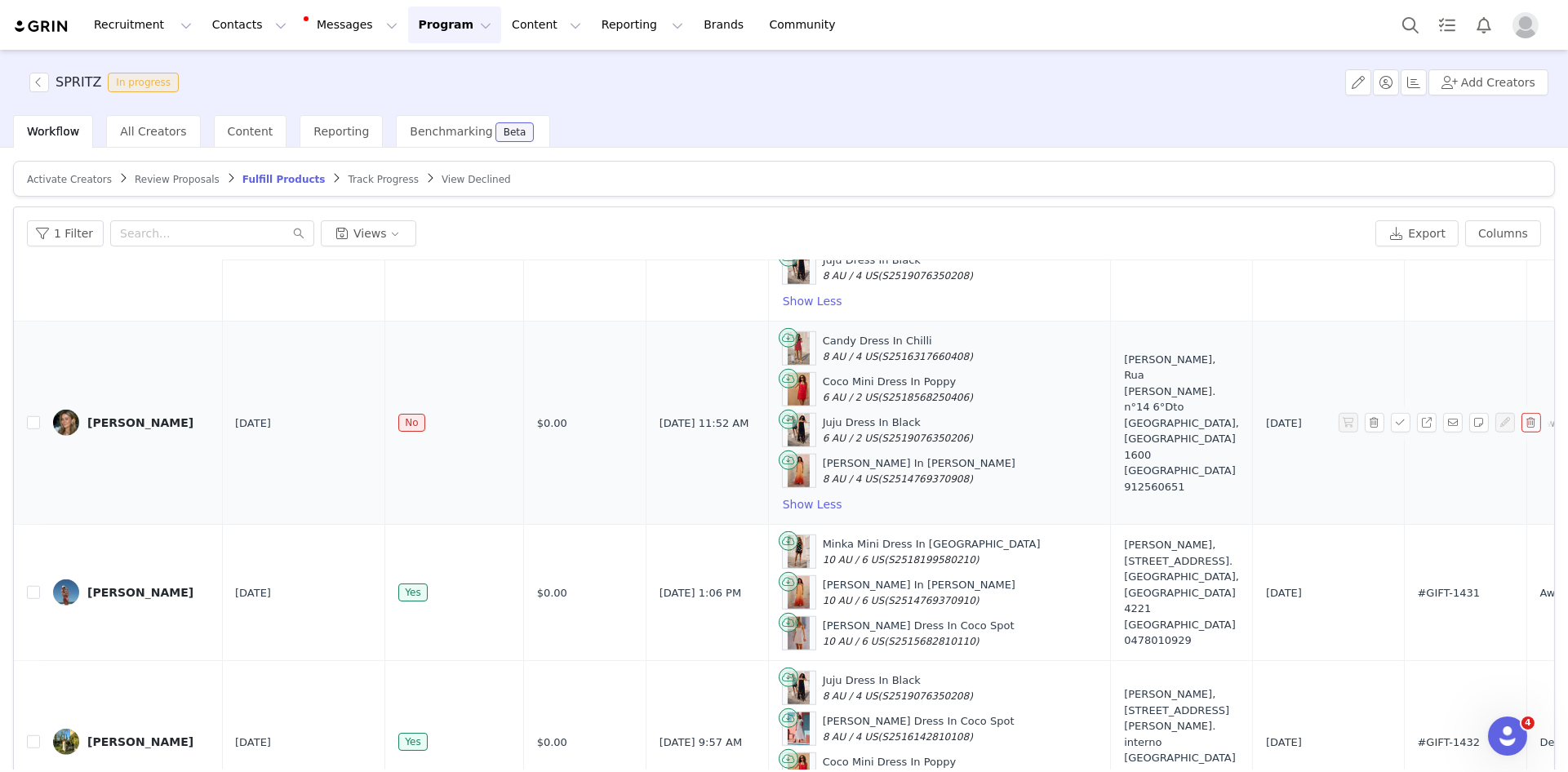
click at [141, 425] on div "[PERSON_NAME]" at bounding box center [141, 423] width 106 height 13
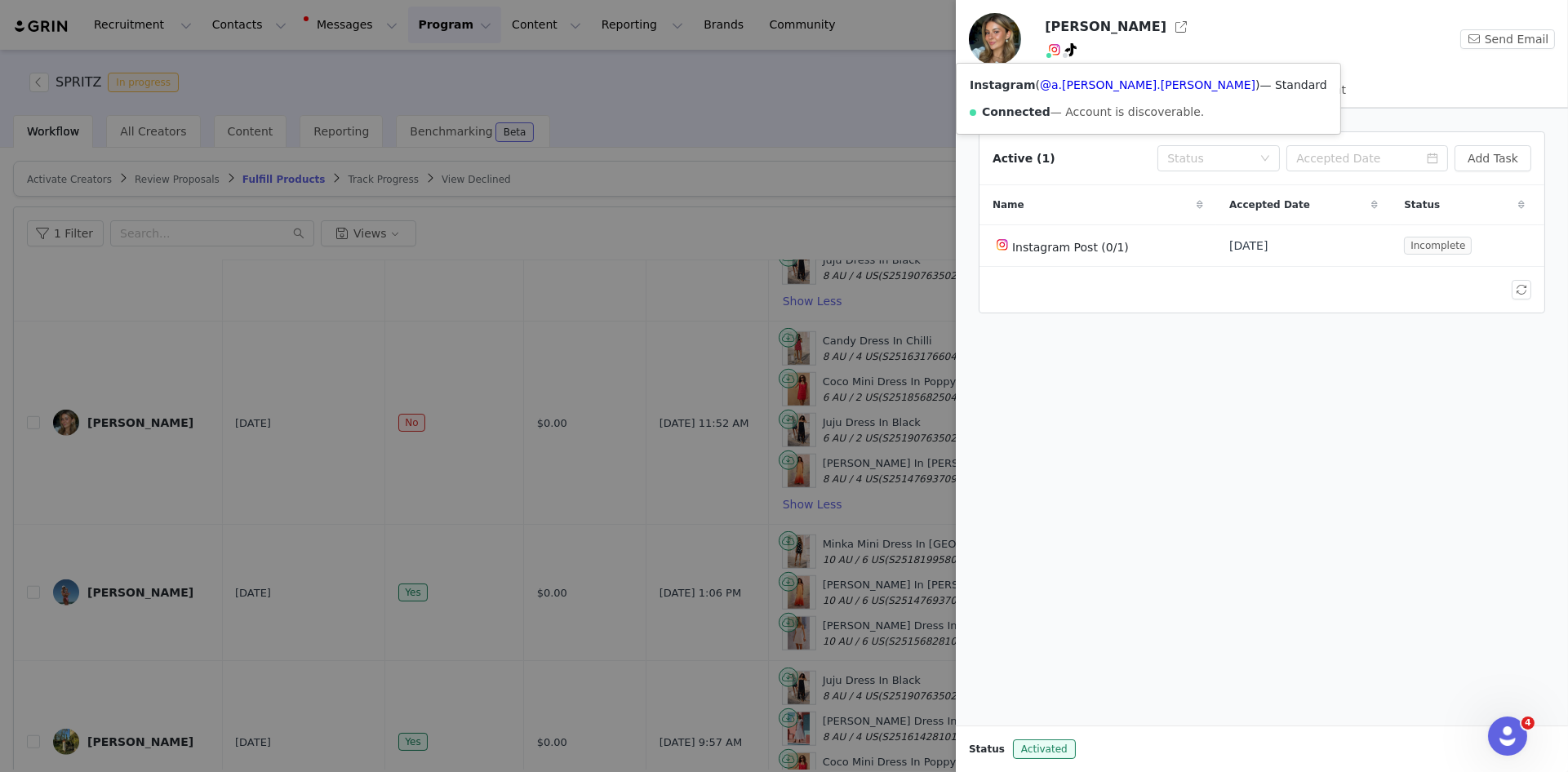
click at [1052, 55] on span at bounding box center [1049, 55] width 8 height 8
click at [1064, 84] on link "@a.[PERSON_NAME].[PERSON_NAME]" at bounding box center [1148, 85] width 216 height 13
click at [803, 211] on div at bounding box center [784, 386] width 1568 height 772
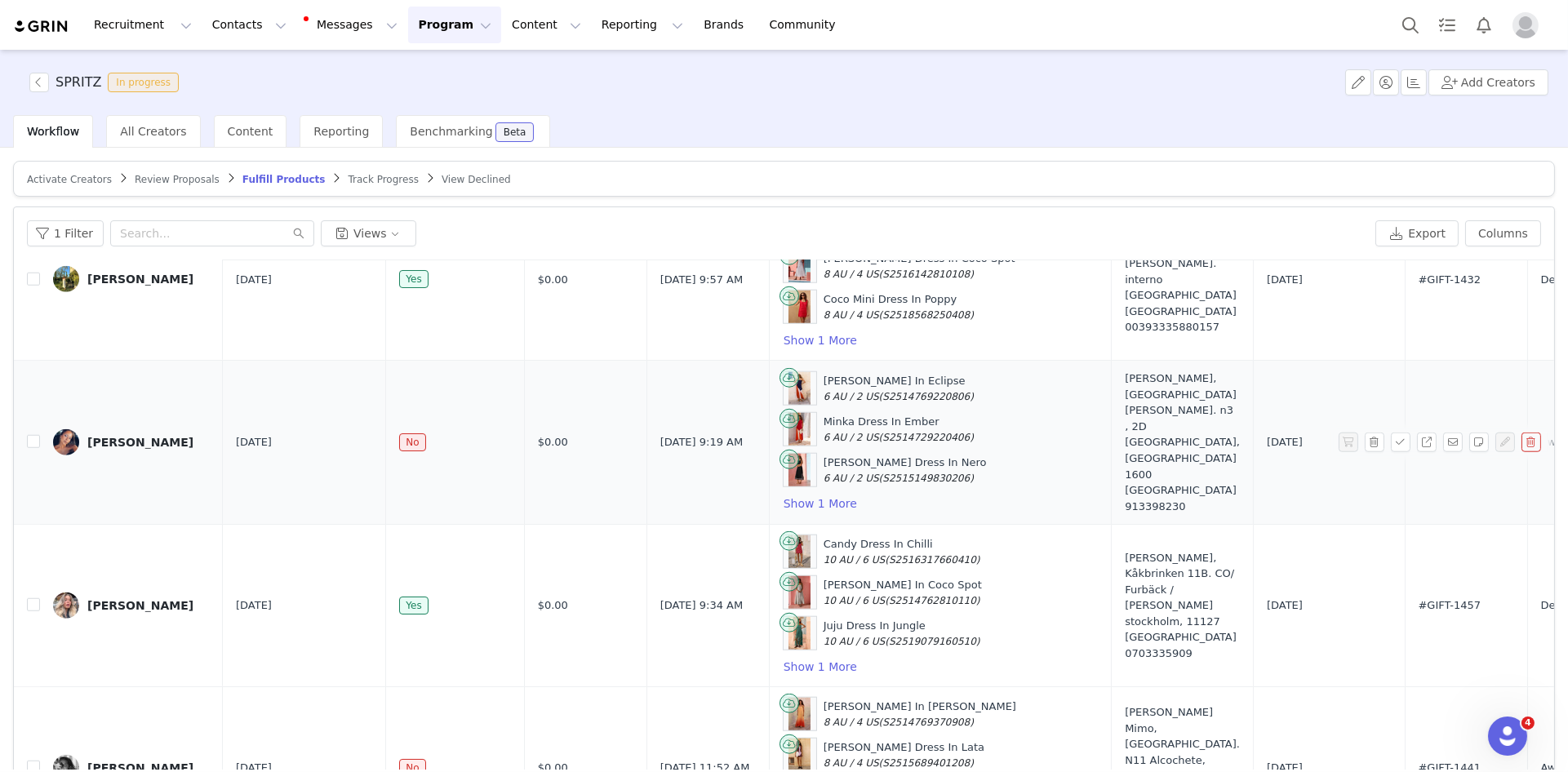
scroll to position [3849, 0]
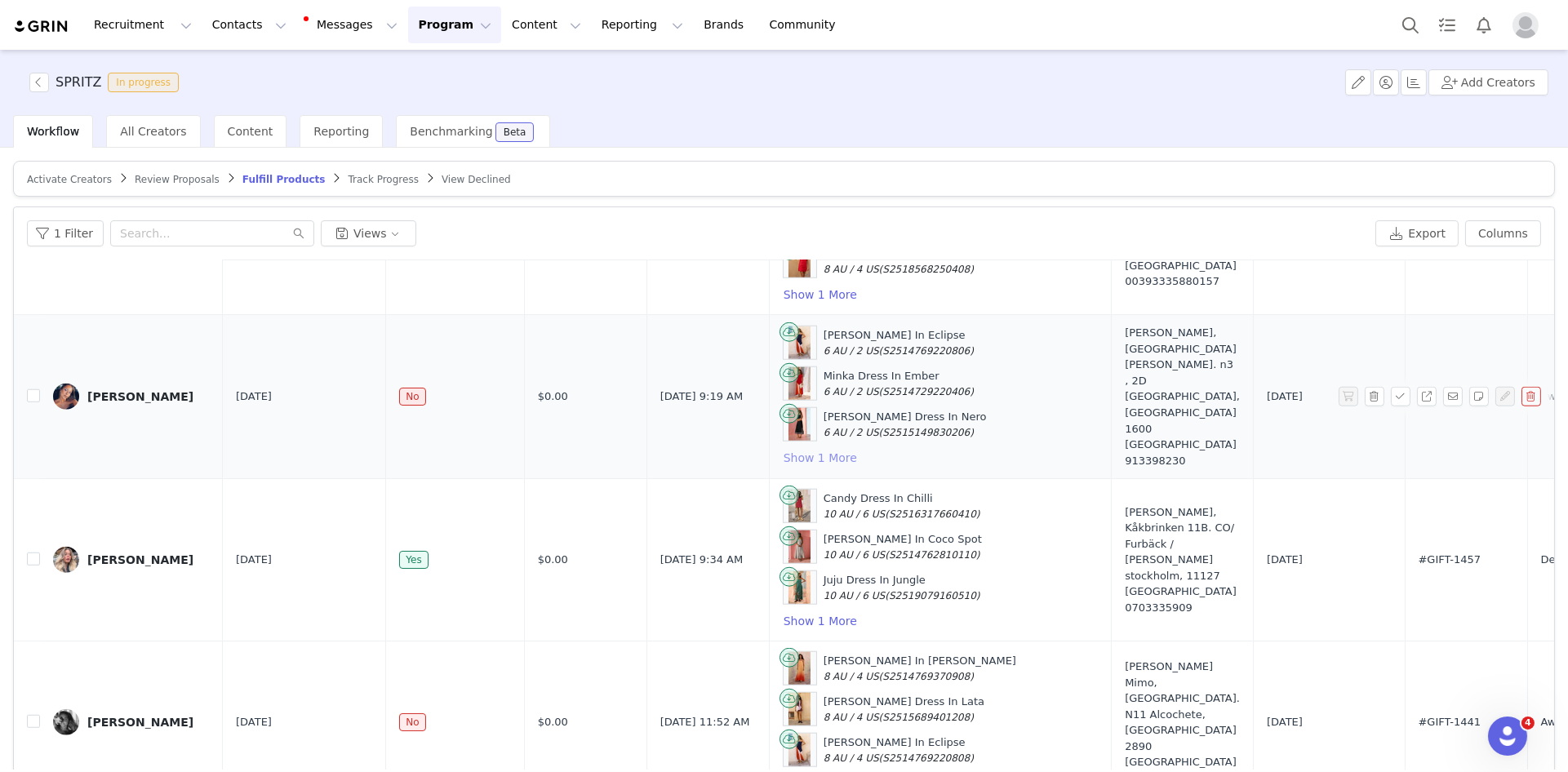
click at [789, 448] on button "Show 1 More" at bounding box center [820, 458] width 75 height 19
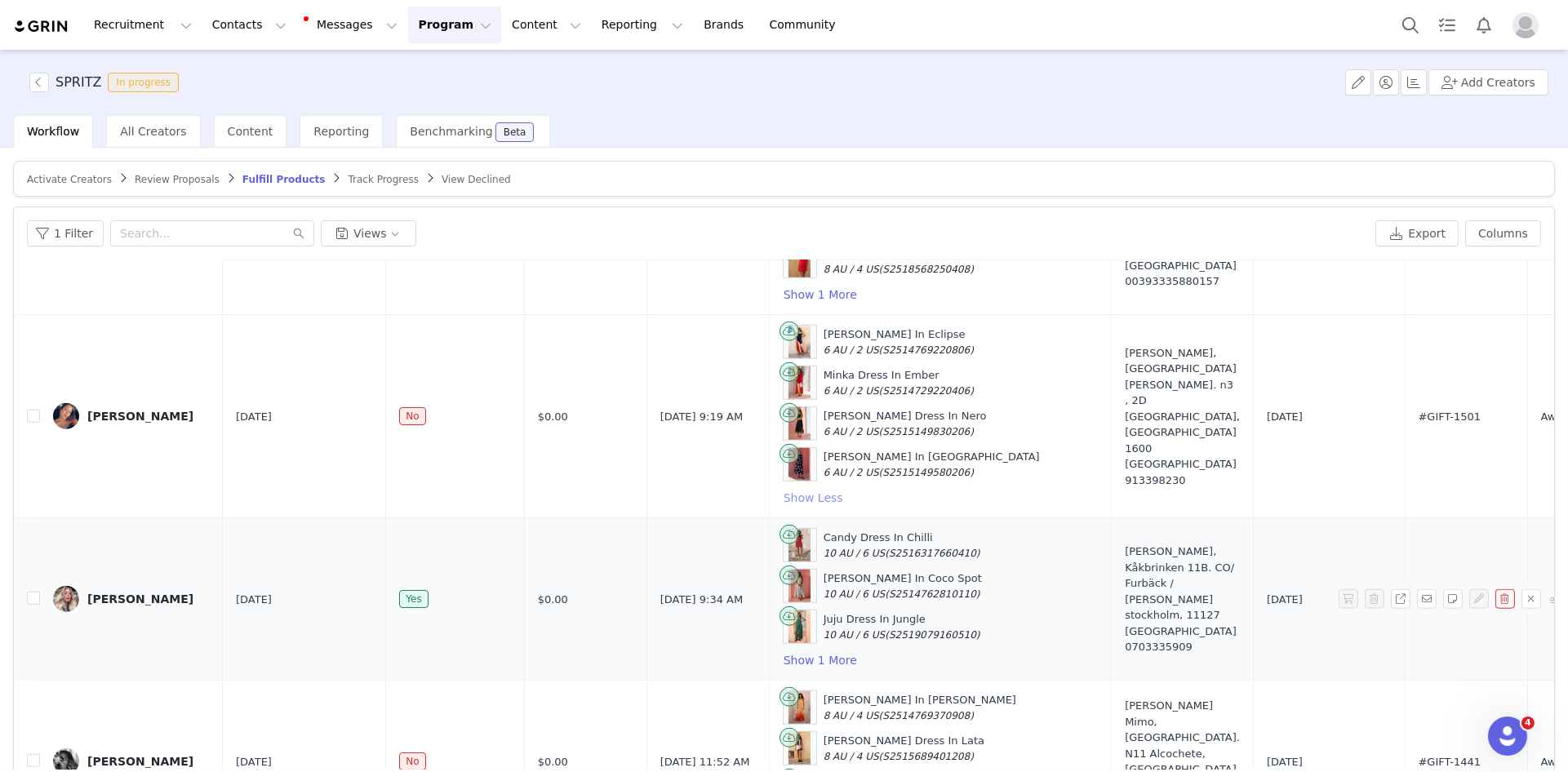
scroll to position [3889, 0]
